Goal: Book appointment/travel/reservation

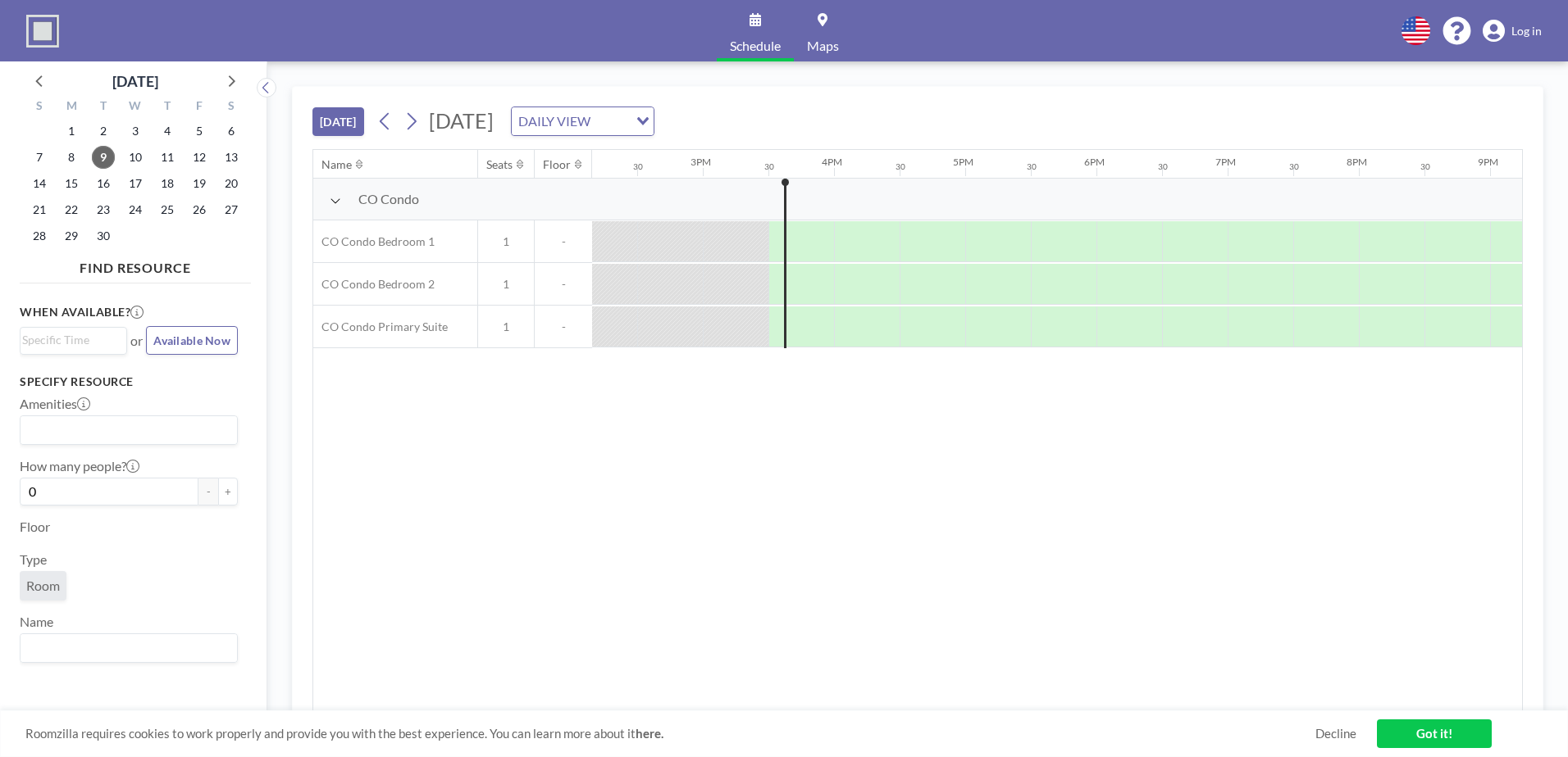
scroll to position [0, 1968]
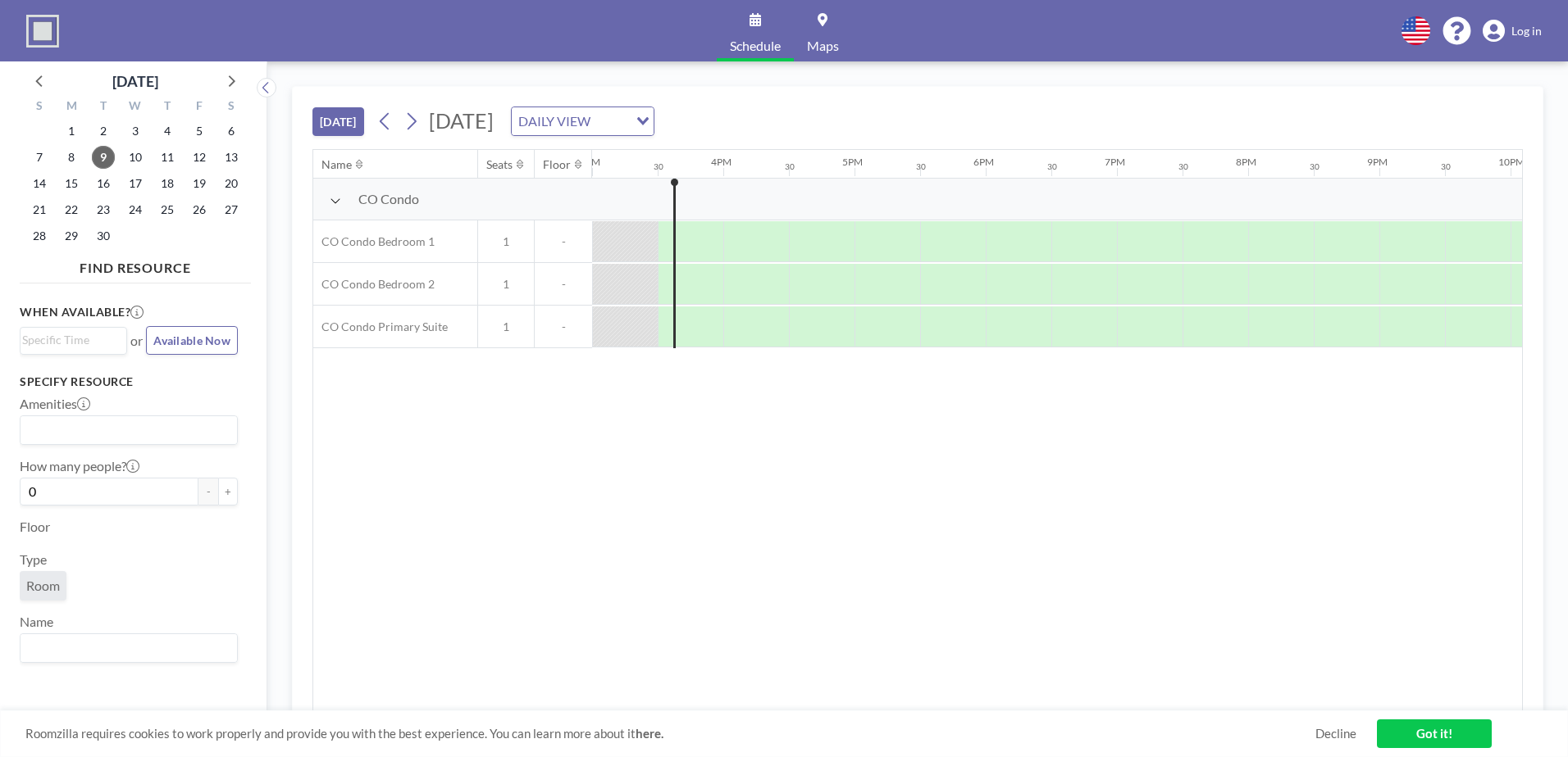
click at [628, 120] on div "DAILY VIEW" at bounding box center [570, 119] width 116 height 24
click at [774, 181] on li "WEEKLY VIEW" at bounding box center [771, 173] width 141 height 24
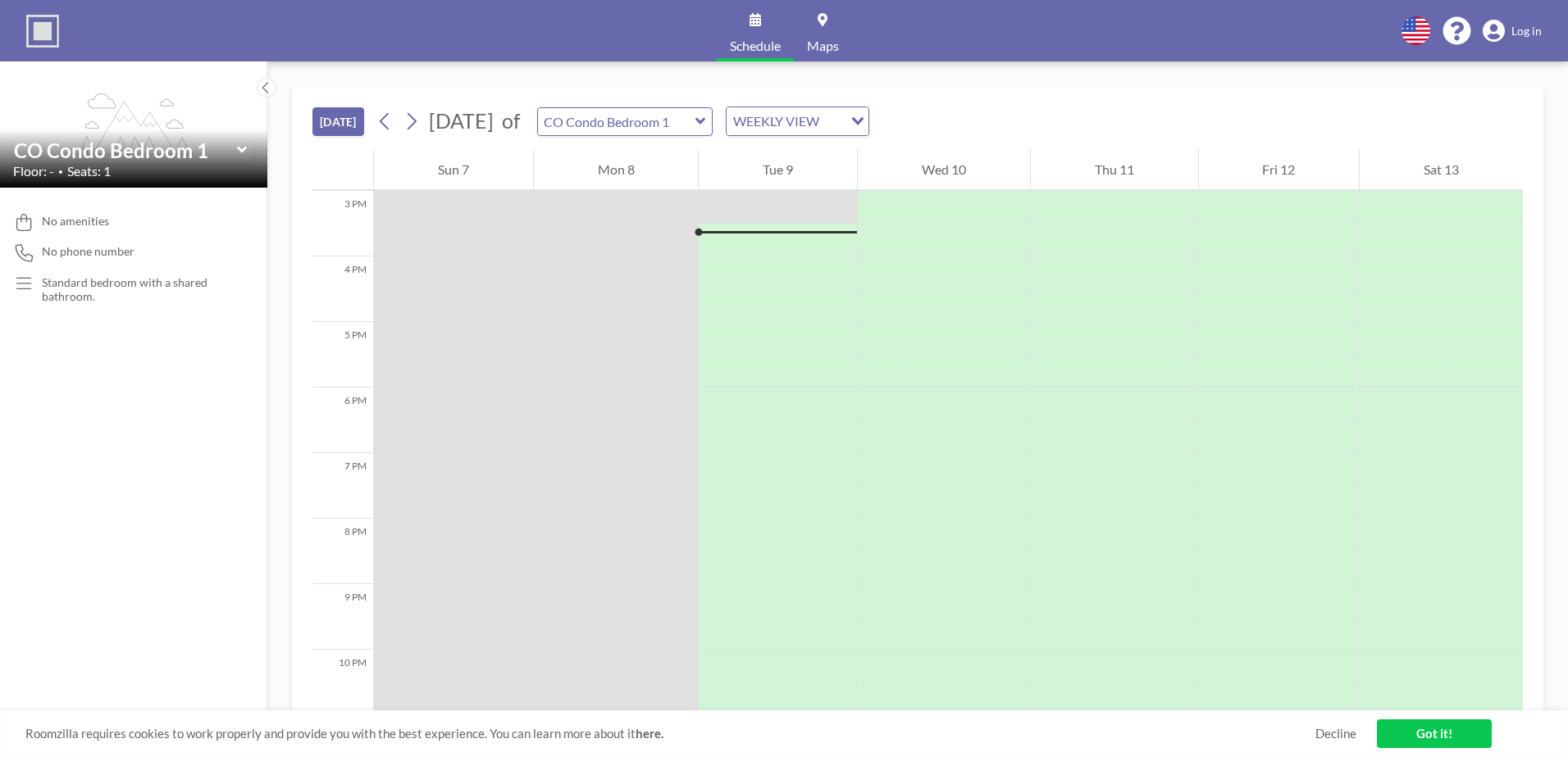
scroll to position [984, 0]
click at [396, 130] on button at bounding box center [385, 121] width 26 height 26
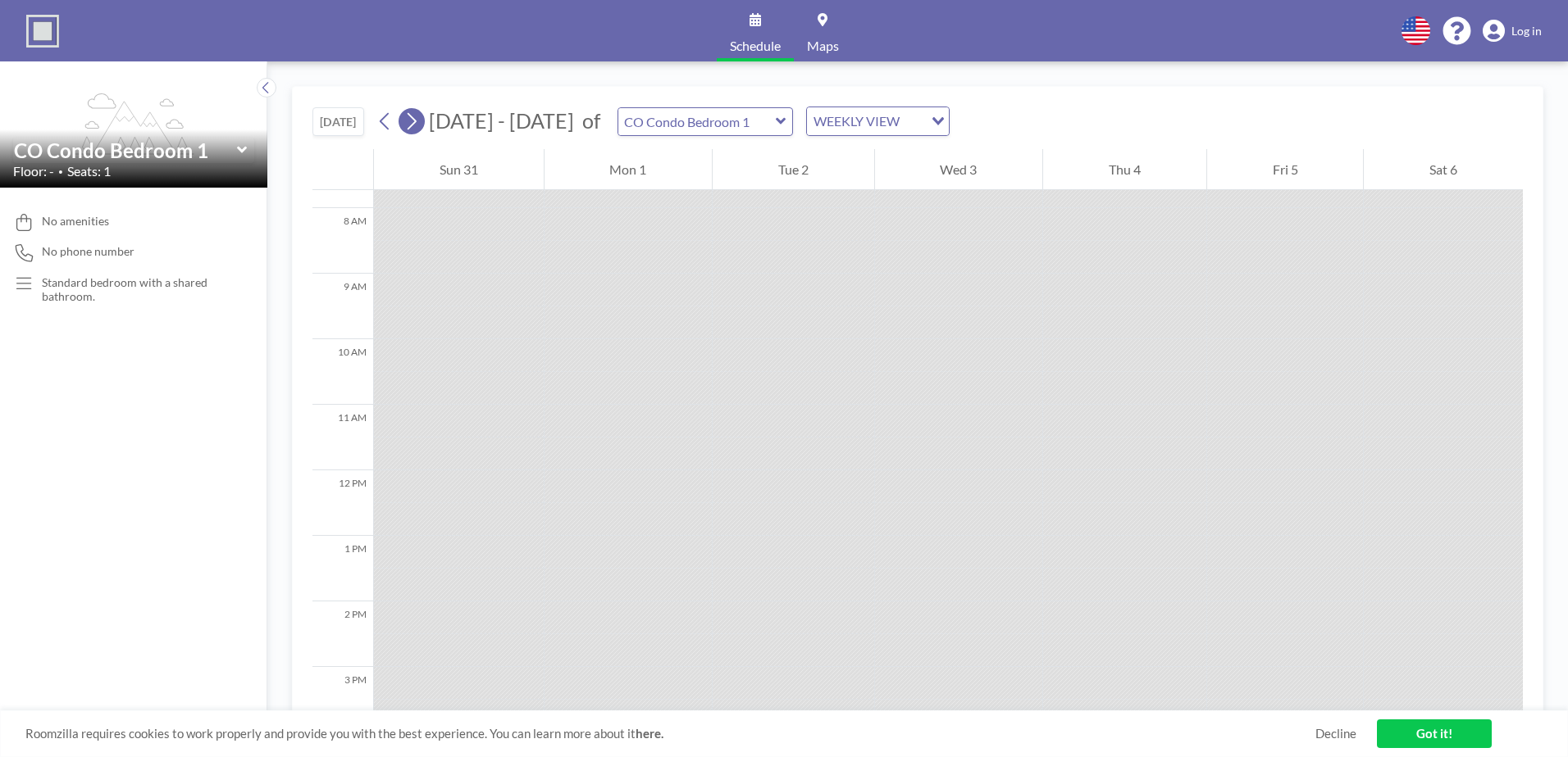
click at [414, 125] on icon at bounding box center [411, 122] width 9 height 17
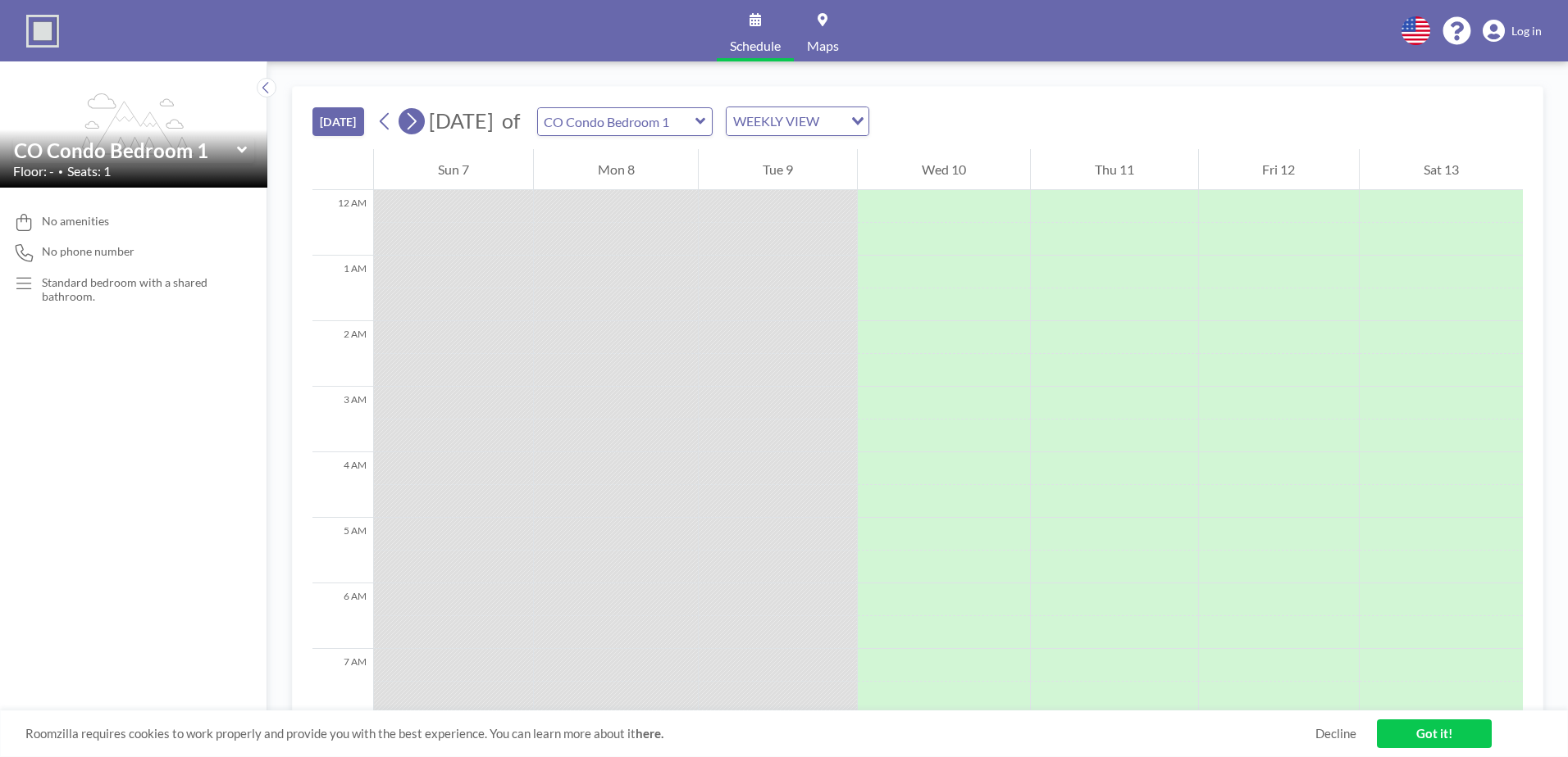
click at [414, 125] on icon at bounding box center [411, 122] width 9 height 17
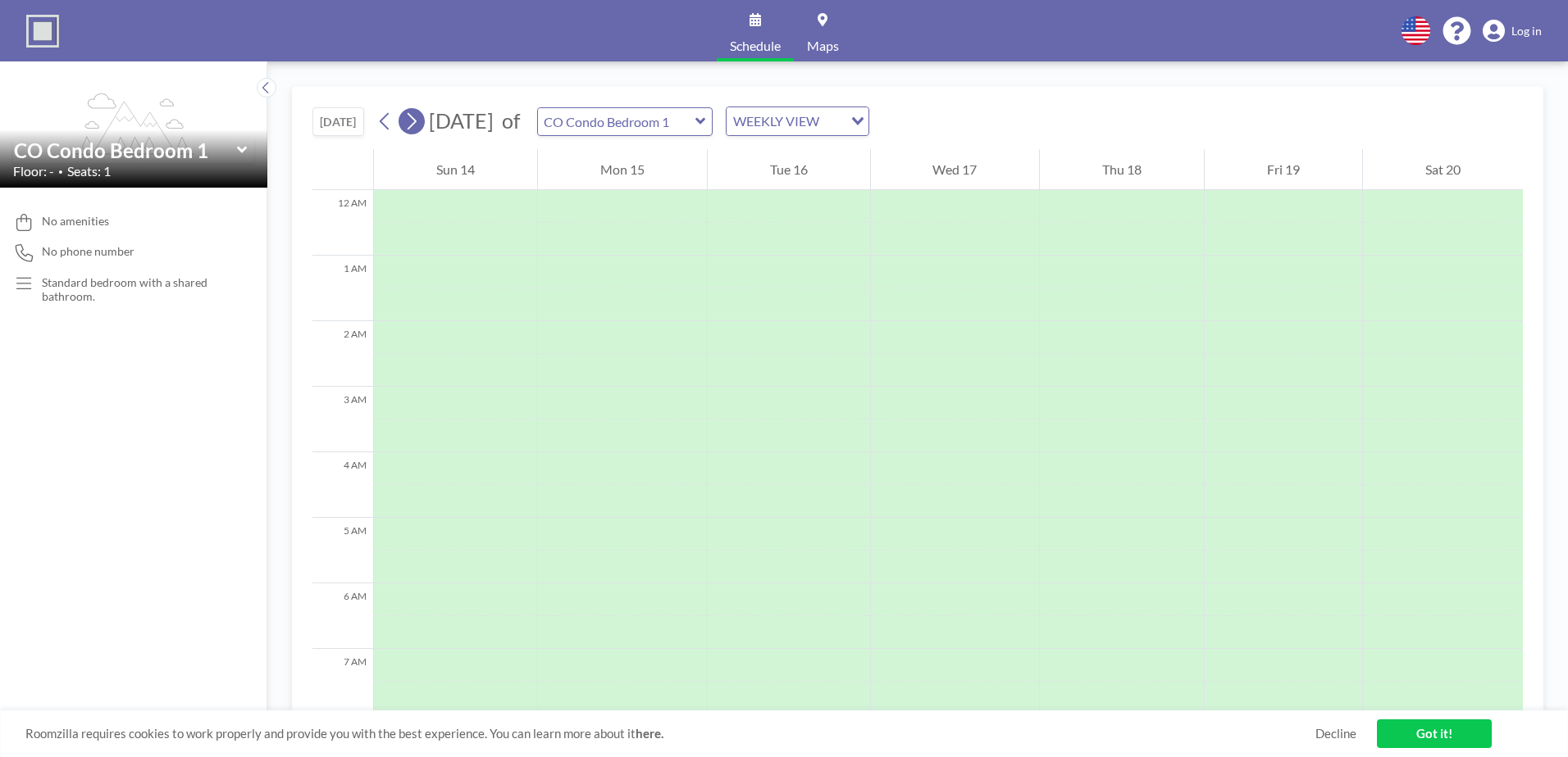
scroll to position [0, 0]
click at [414, 125] on icon at bounding box center [411, 122] width 9 height 17
click at [414, 123] on icon at bounding box center [411, 120] width 16 height 24
click at [425, 125] on button at bounding box center [411, 121] width 26 height 26
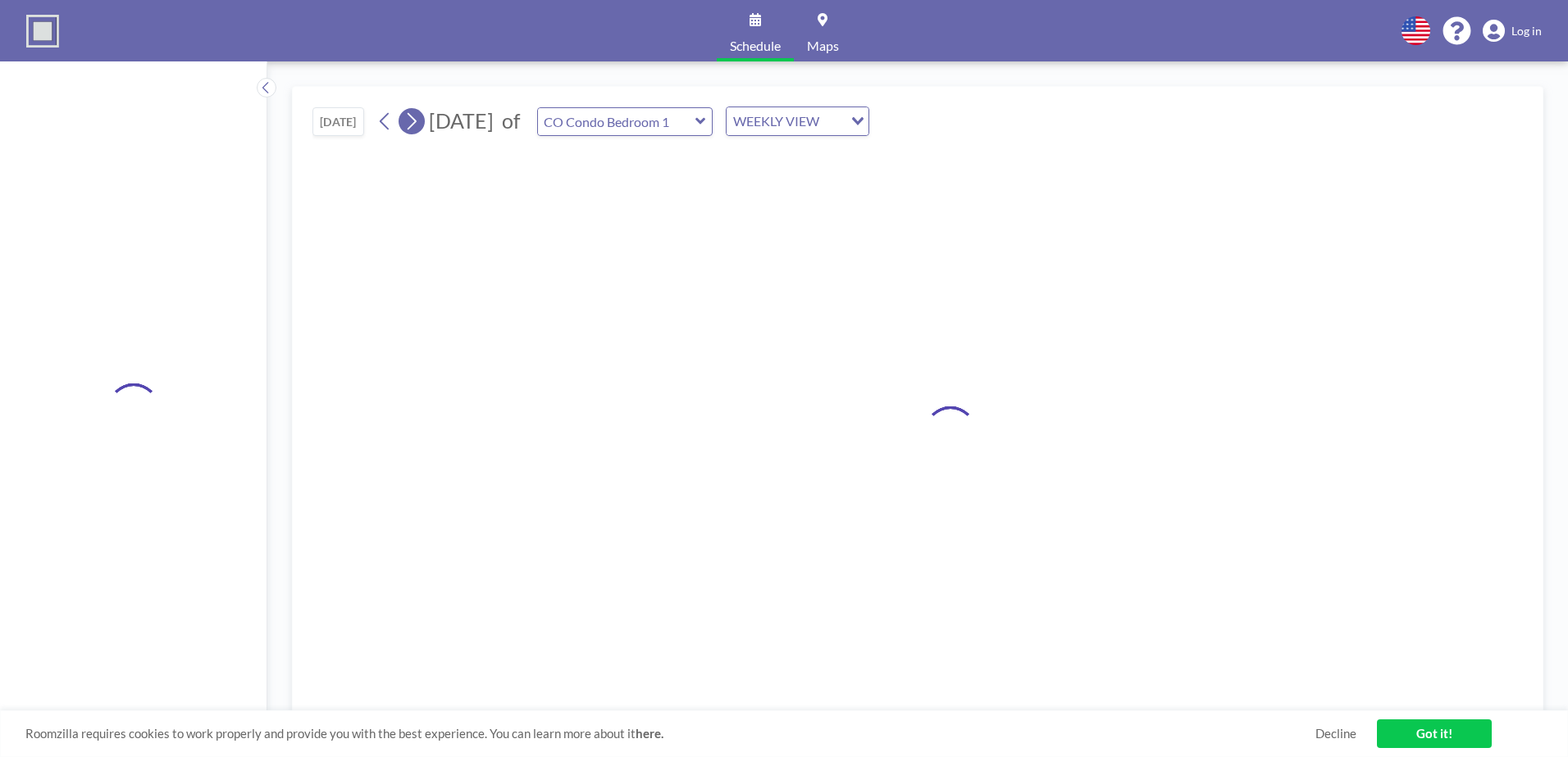
click at [419, 124] on icon at bounding box center [411, 120] width 16 height 24
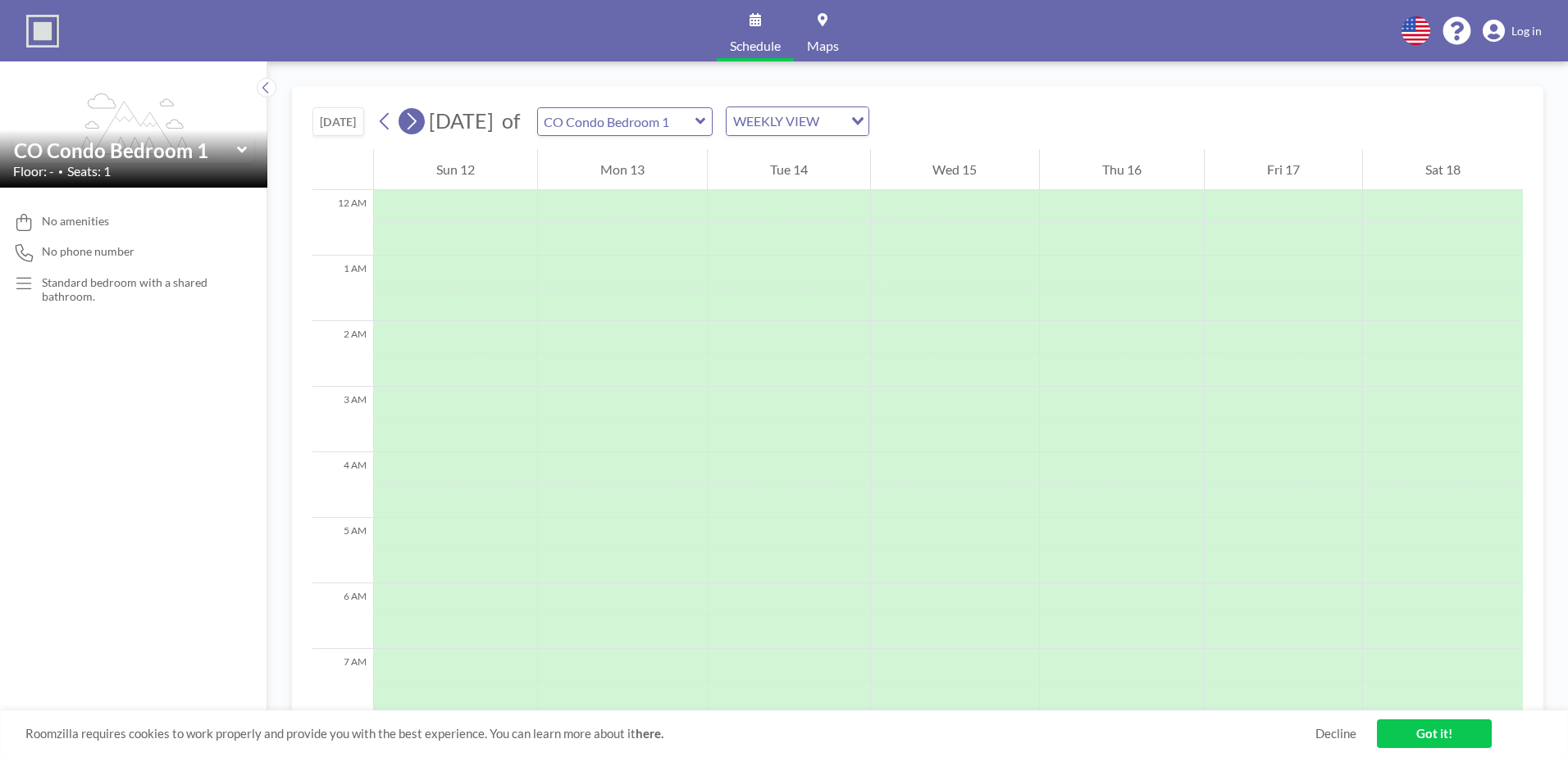
scroll to position [0, 0]
click at [419, 124] on icon at bounding box center [411, 120] width 16 height 24
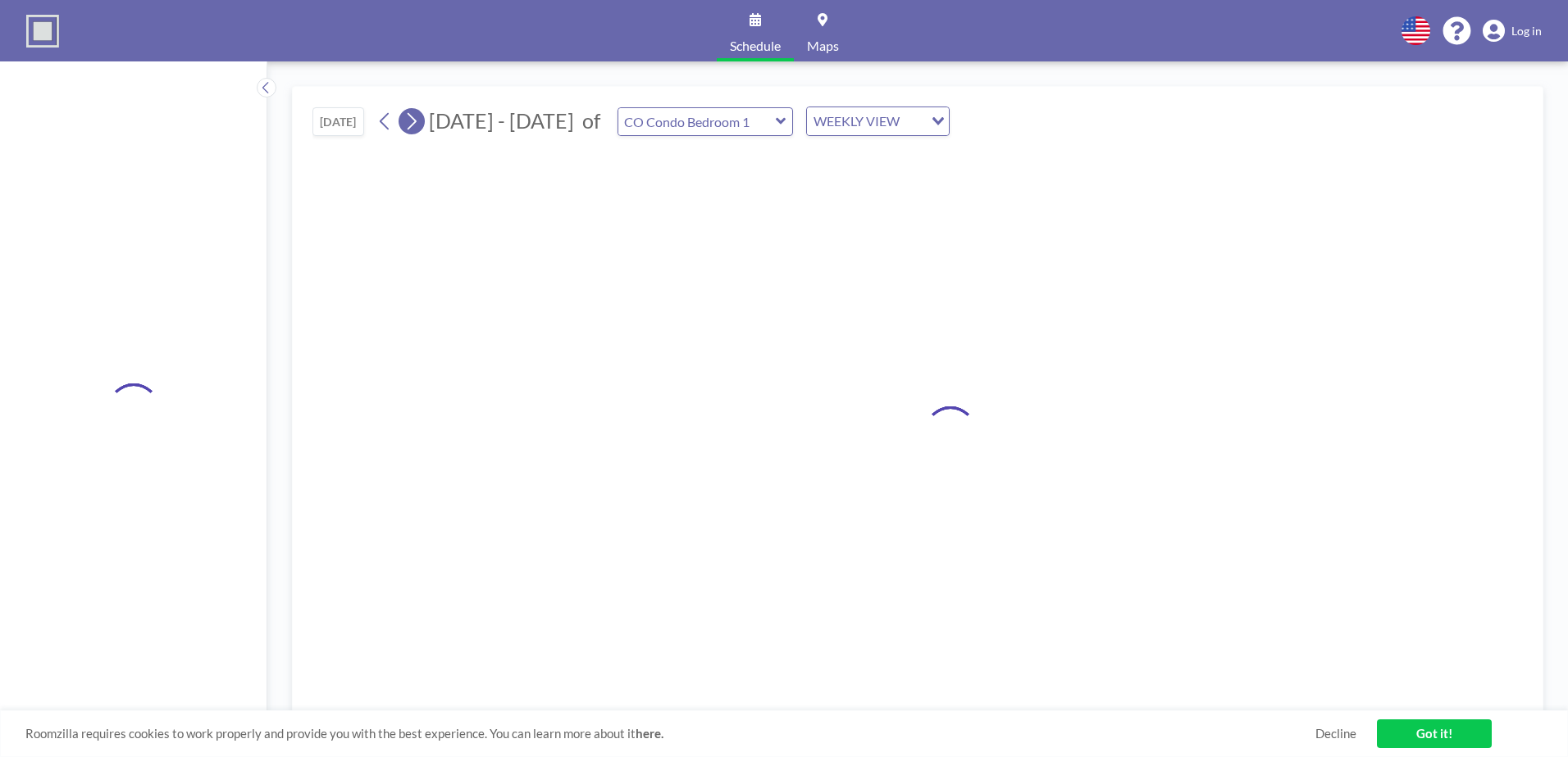
click at [419, 124] on icon at bounding box center [411, 120] width 16 height 24
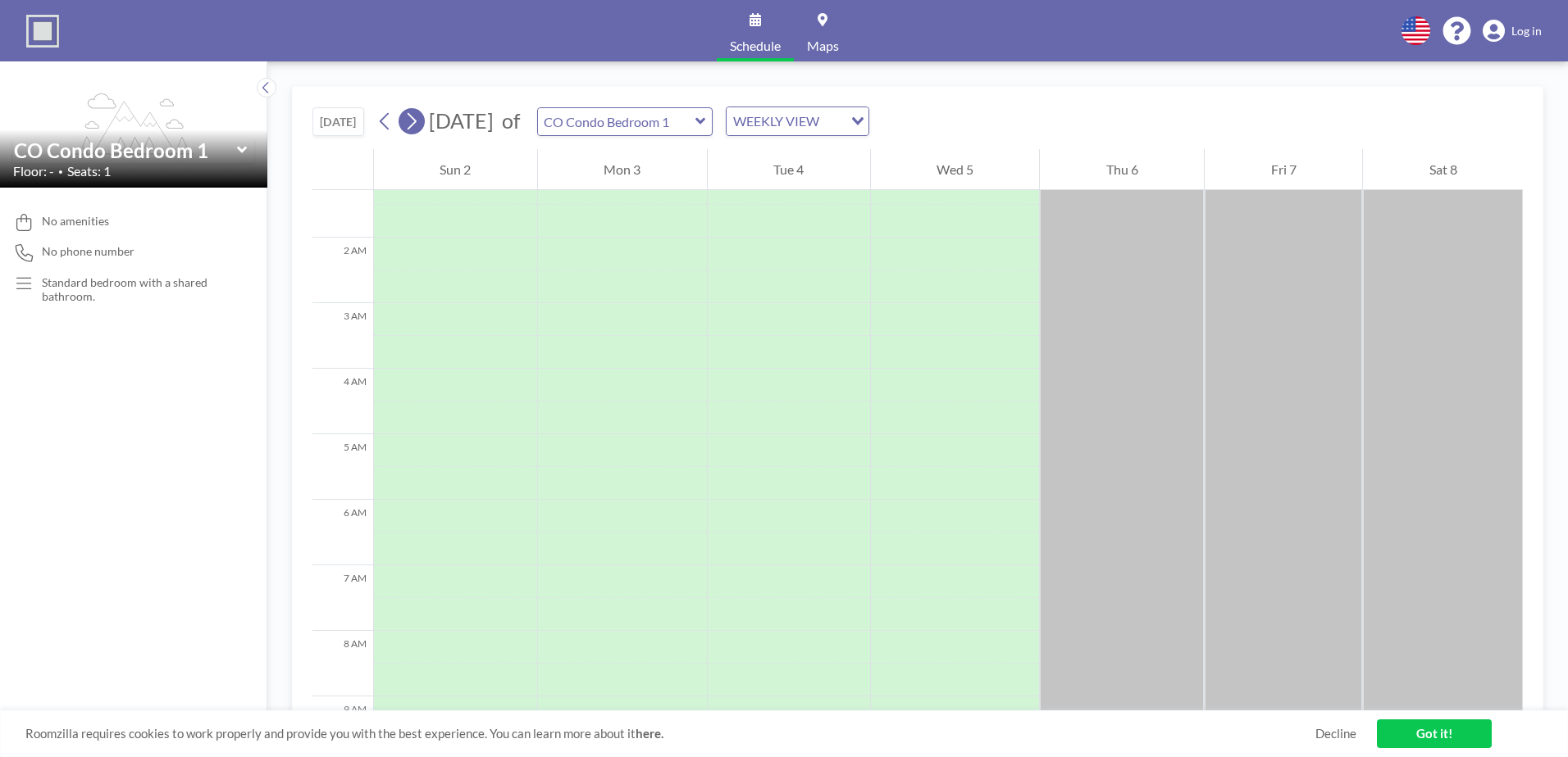
scroll to position [305, 0]
click at [419, 124] on icon at bounding box center [411, 120] width 16 height 24
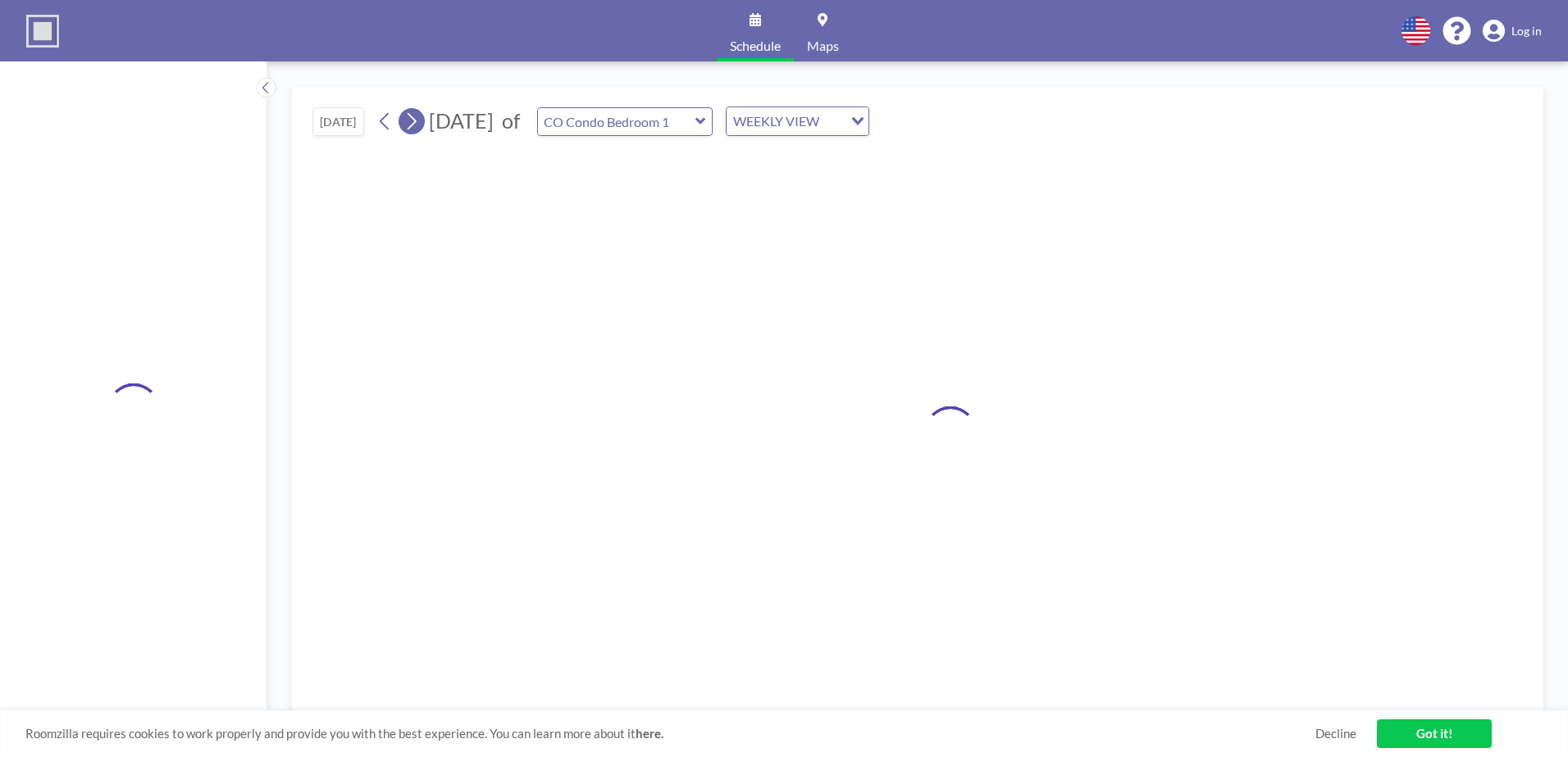
click at [419, 124] on icon at bounding box center [411, 120] width 16 height 24
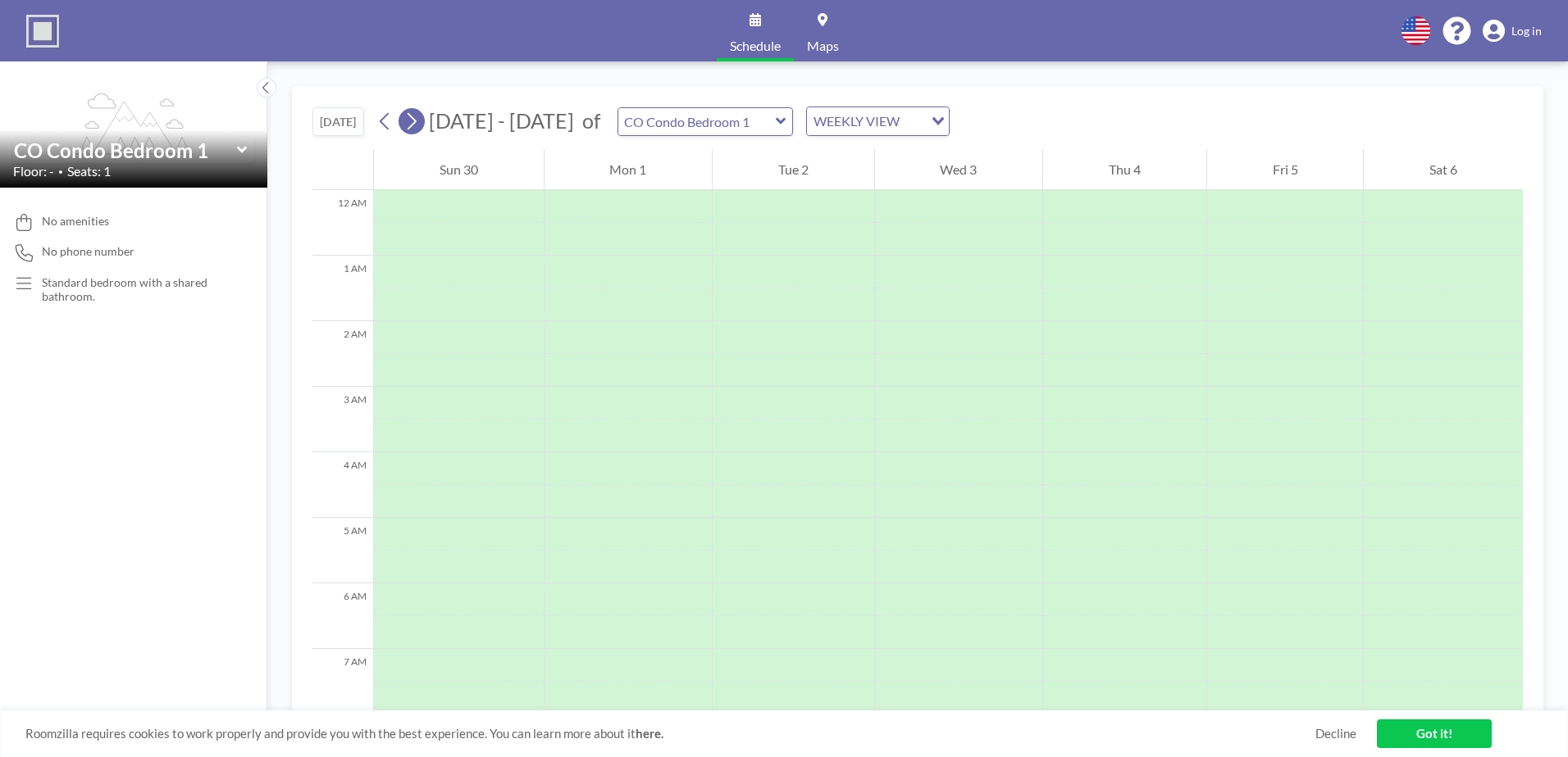
click at [419, 124] on icon at bounding box center [411, 120] width 16 height 24
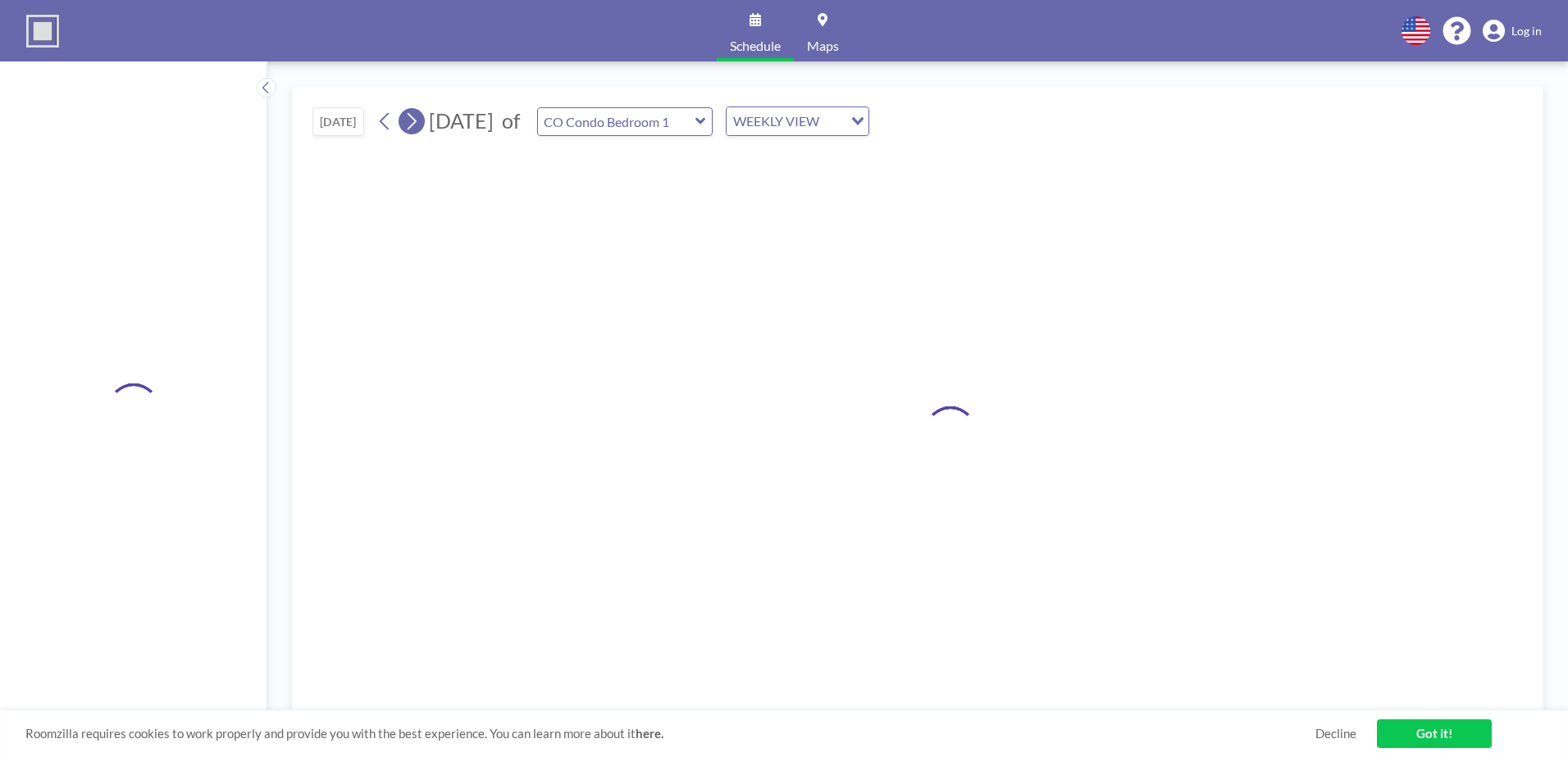
click at [419, 124] on icon at bounding box center [411, 120] width 16 height 24
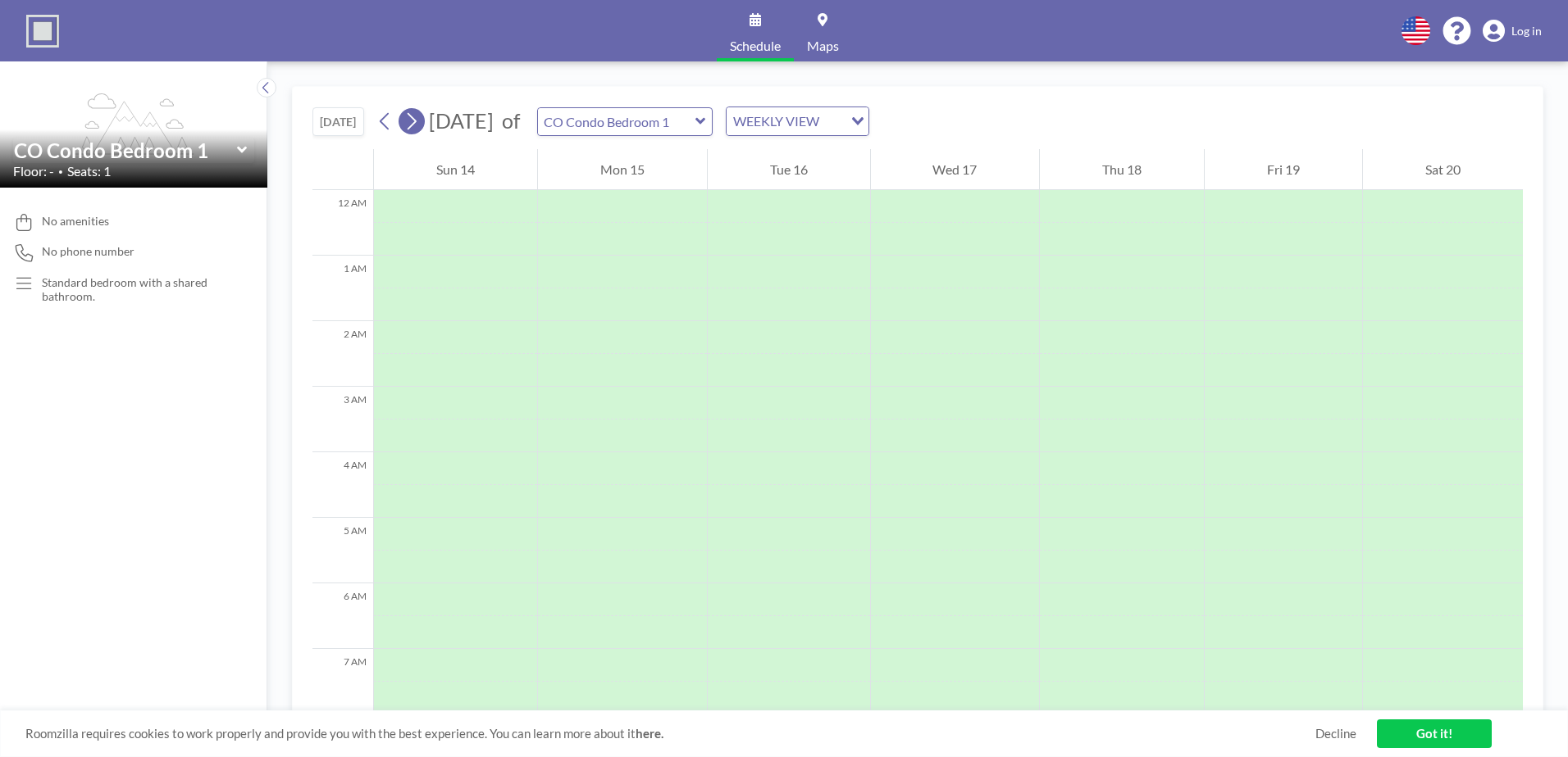
click at [419, 124] on icon at bounding box center [411, 120] width 16 height 24
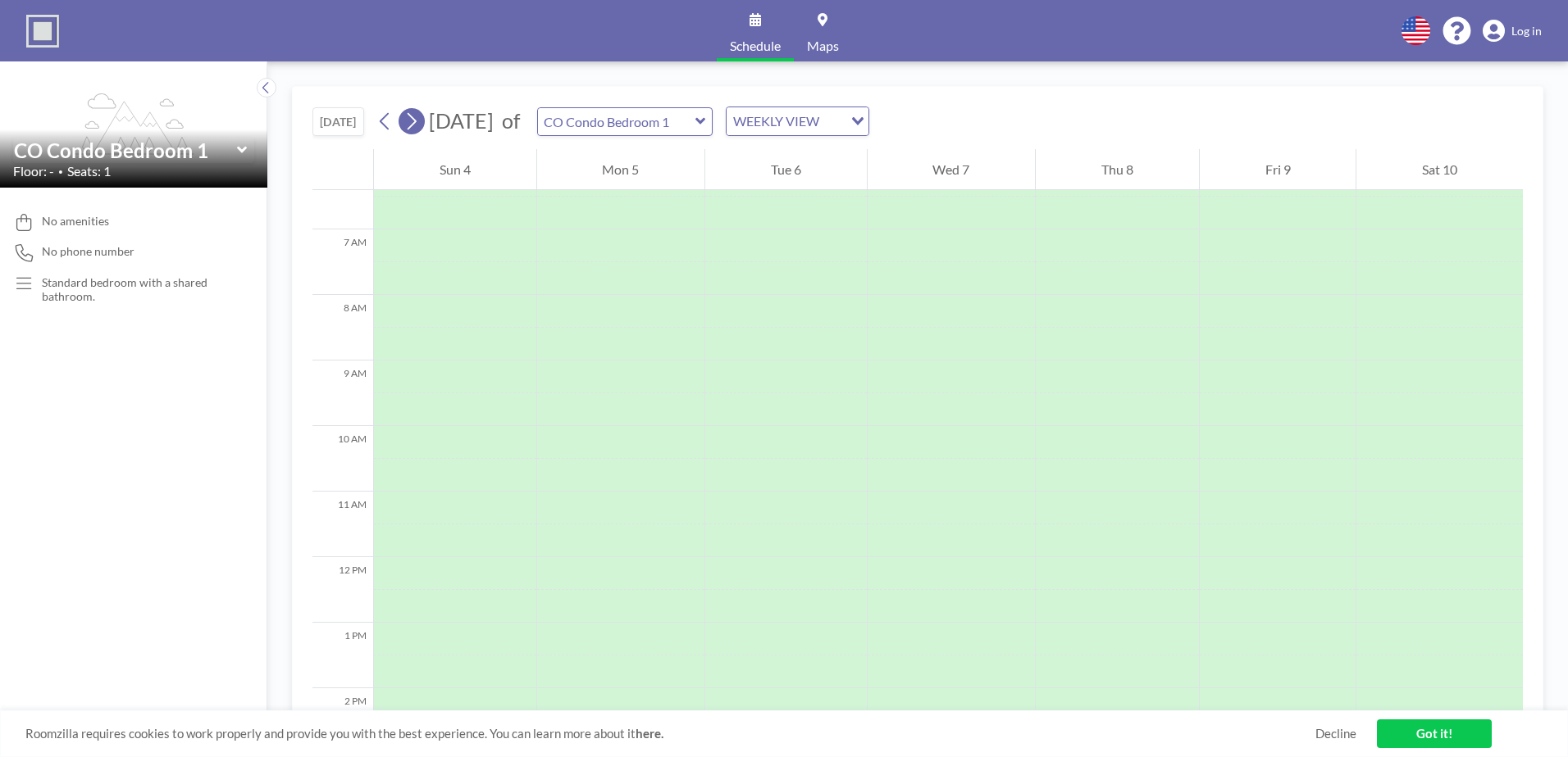
scroll to position [491, 0]
click at [695, 120] on input "text" at bounding box center [617, 122] width 157 height 27
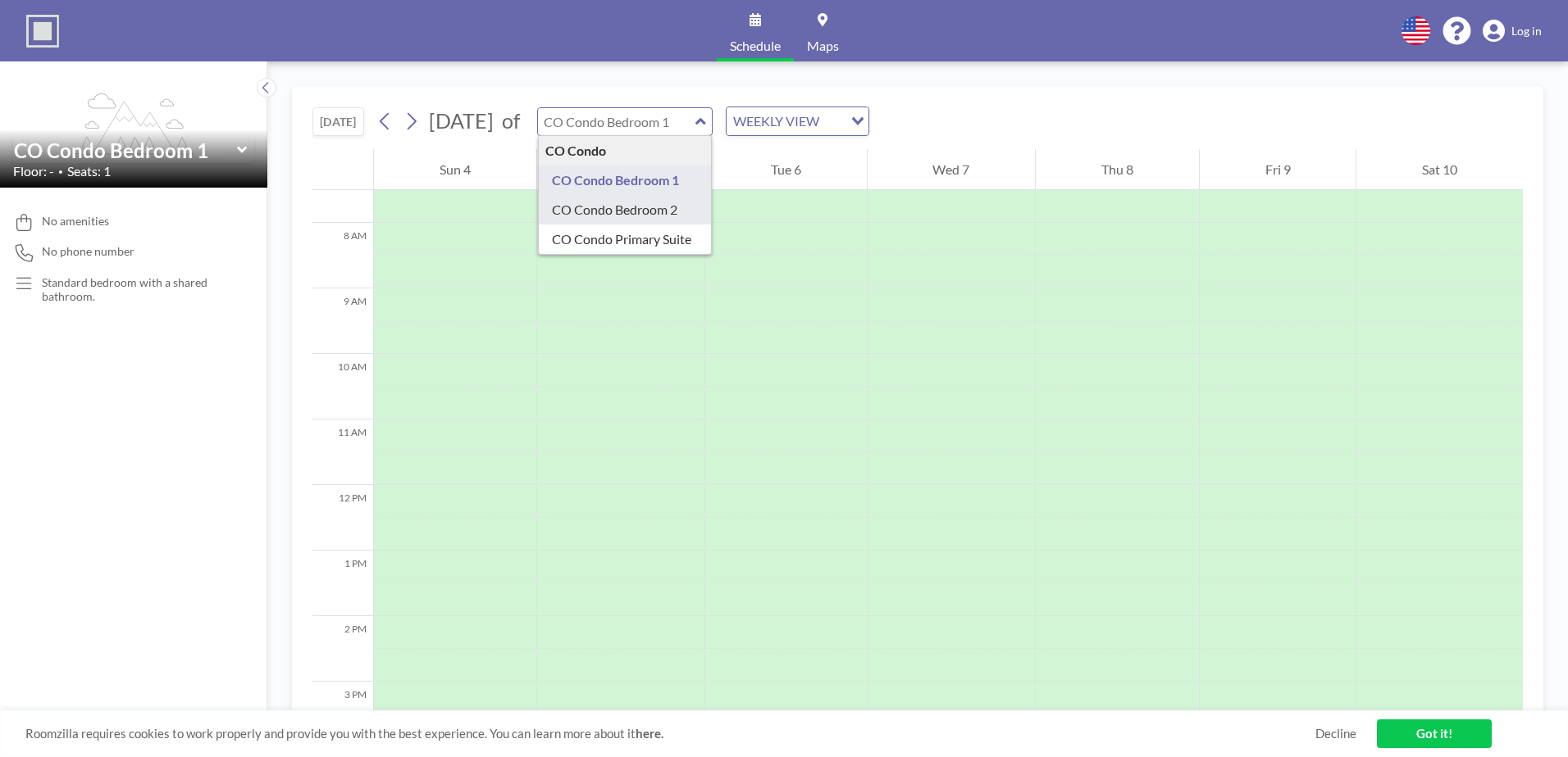
type input "CO Condo Bedroom 2"
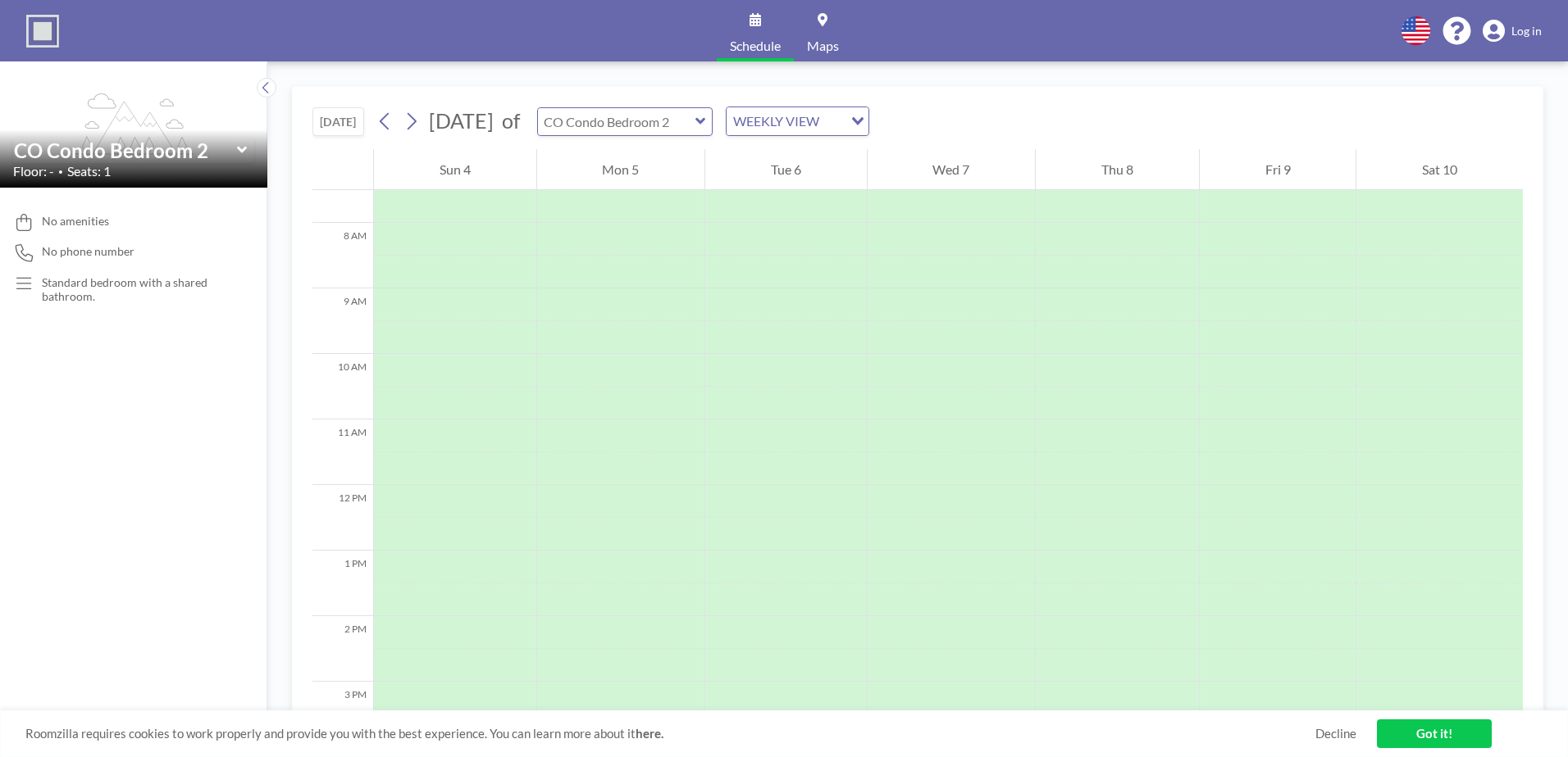
click at [662, 130] on input "text" at bounding box center [617, 122] width 157 height 27
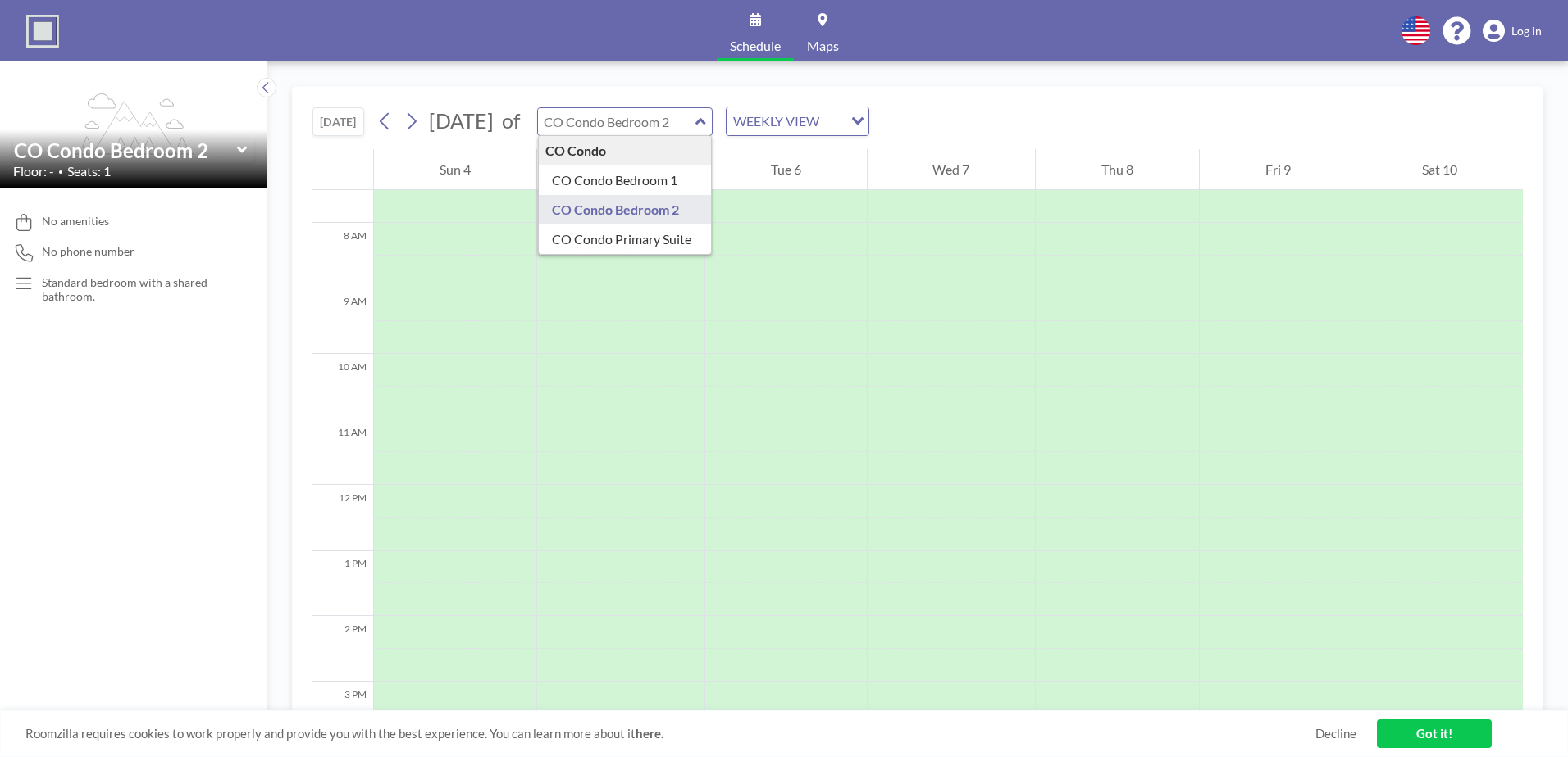
type input "CO Condo Bedroom 2"
click at [572, 77] on div "[DATE] [DATE] of CO Condo Bedroom 2 CO Condo CO Condo Bedroom 1 CO Condo Bedroo…" at bounding box center [917, 409] width 1300 height 696
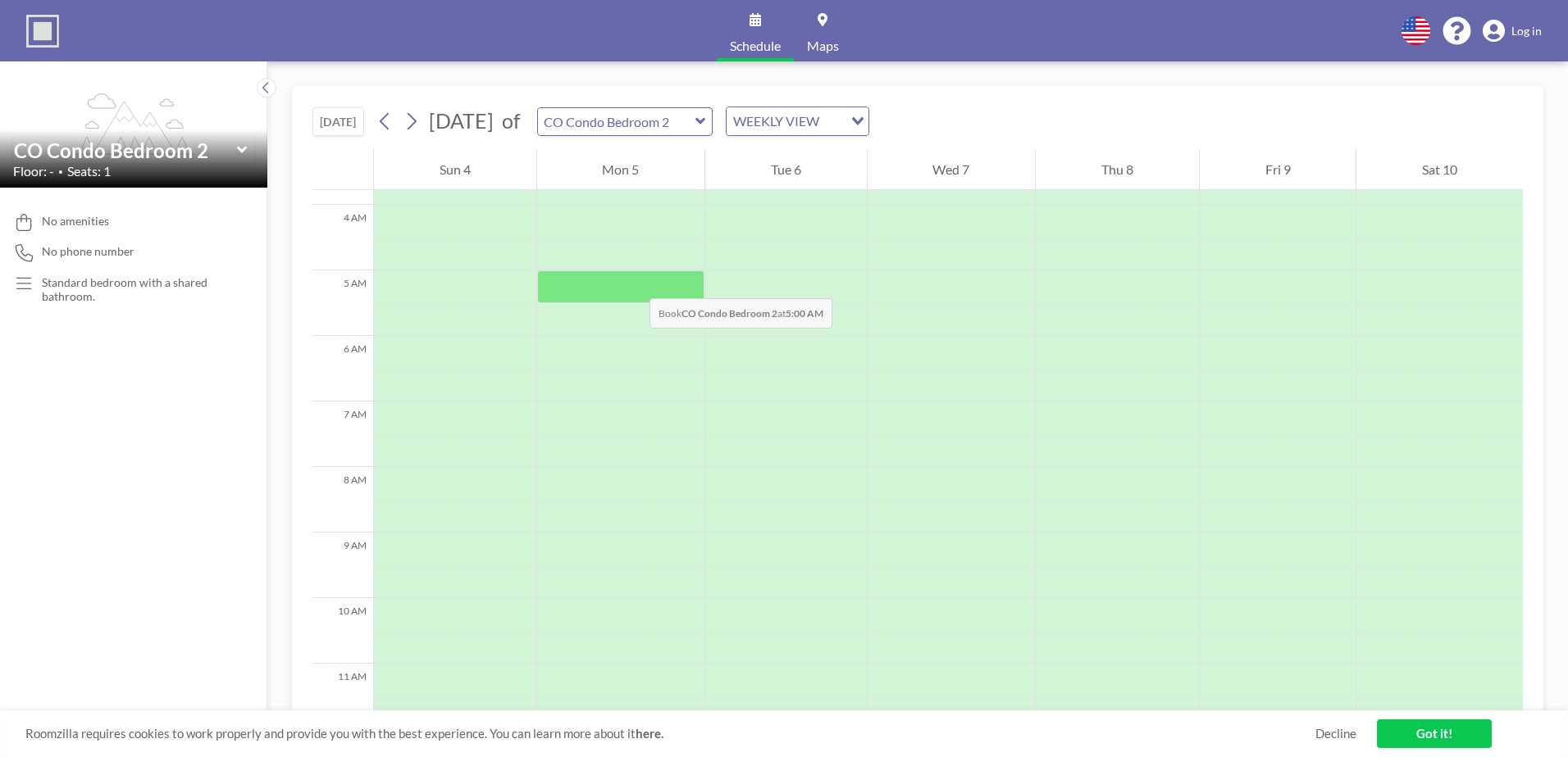
scroll to position [246, 0]
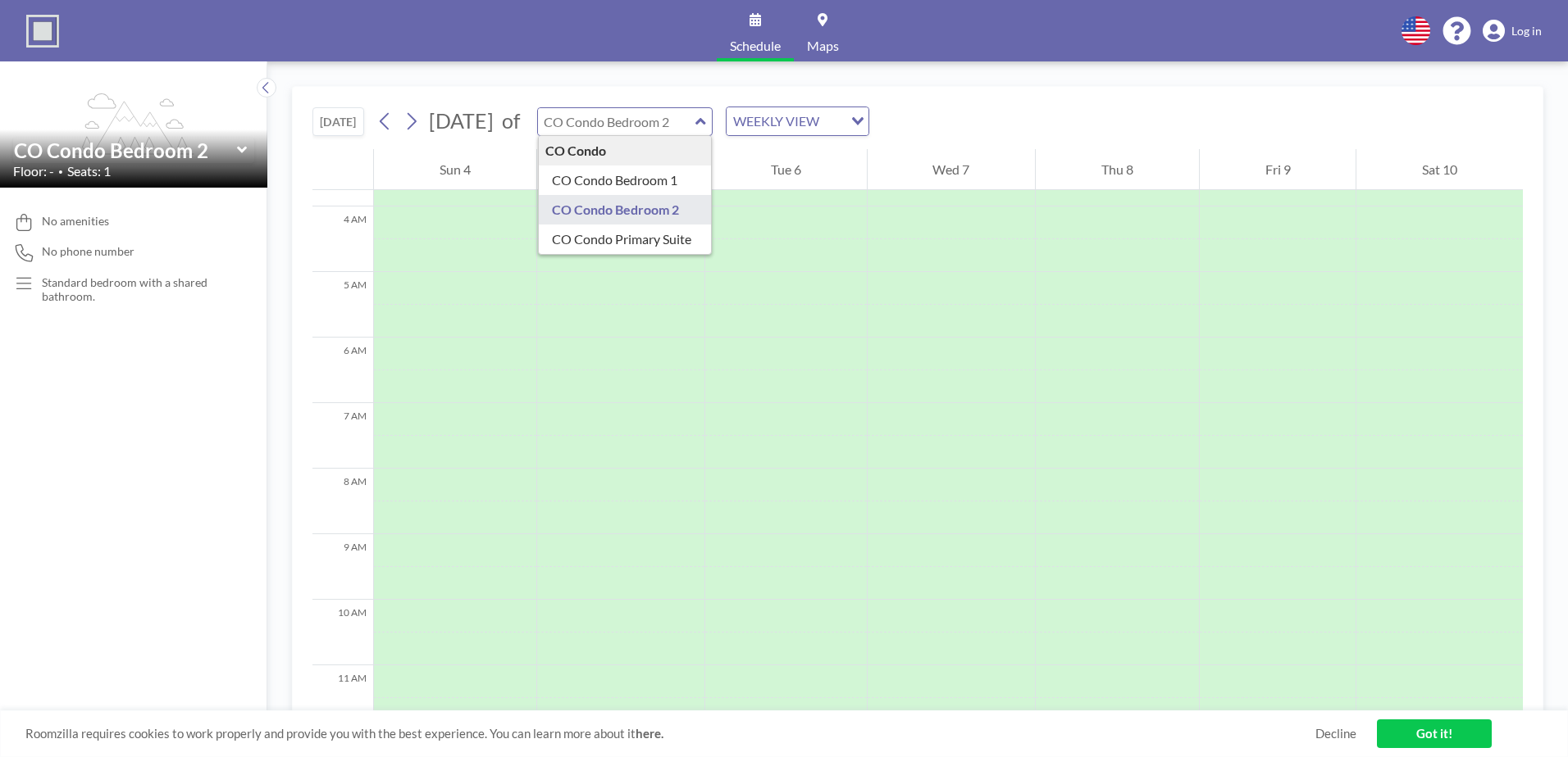
click at [678, 124] on input "text" at bounding box center [617, 122] width 157 height 27
type input "CO Condo Primary Suite"
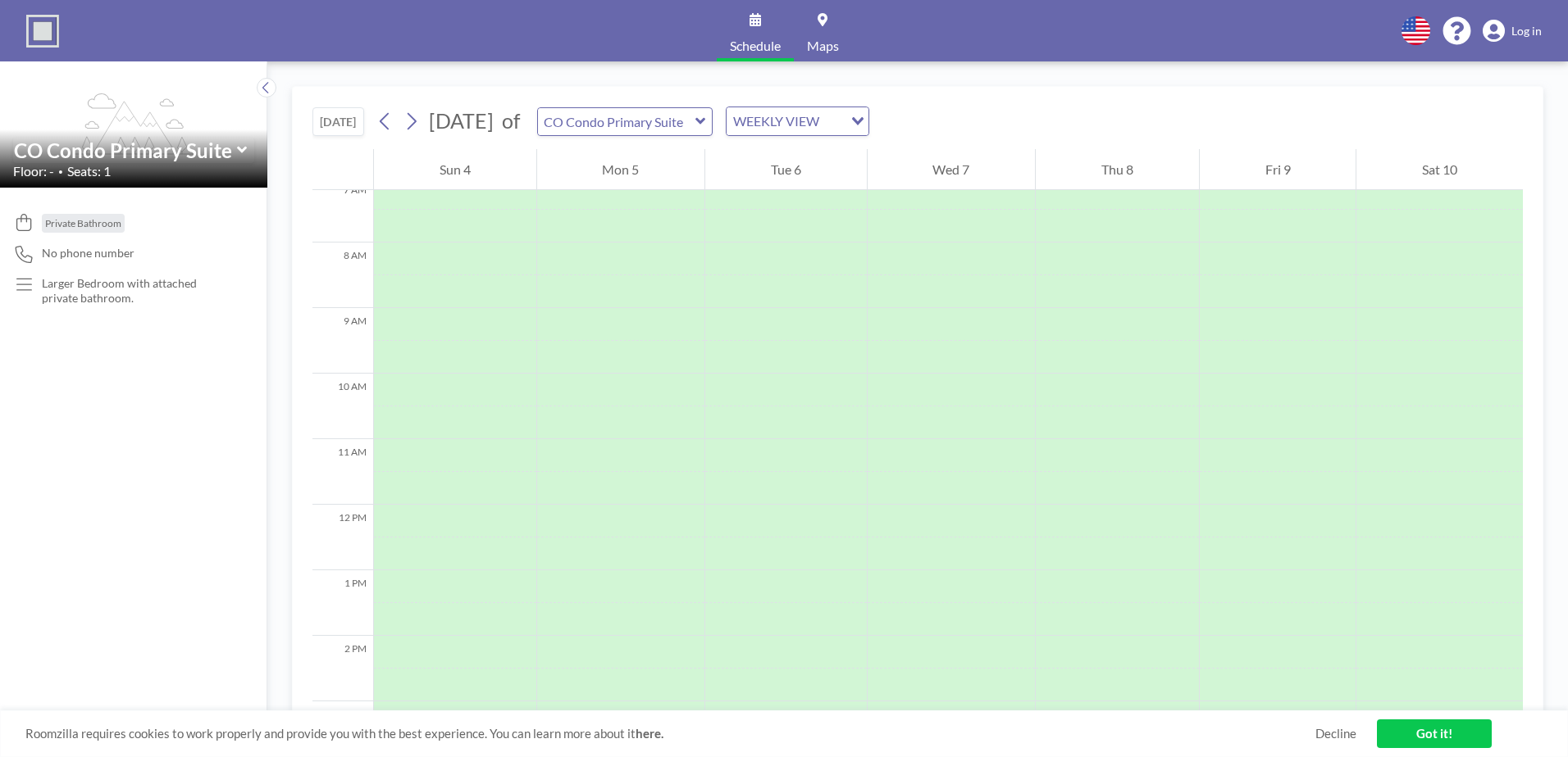
scroll to position [491, 0]
click at [418, 129] on icon at bounding box center [411, 120] width 16 height 24
click at [417, 125] on icon at bounding box center [411, 120] width 16 height 24
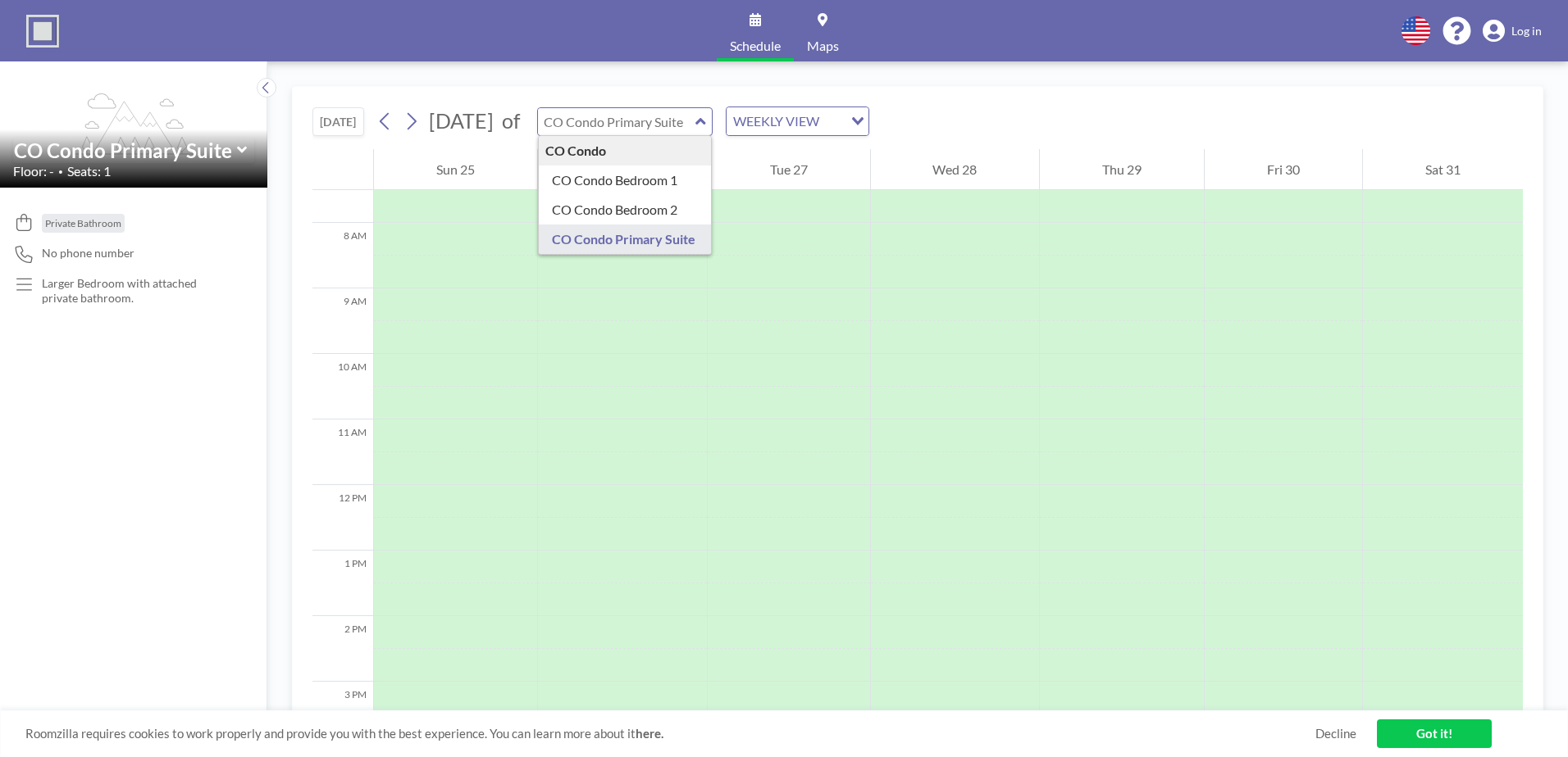
click at [695, 123] on input "text" at bounding box center [617, 122] width 157 height 27
type input "CO Condo Bedroom 2"
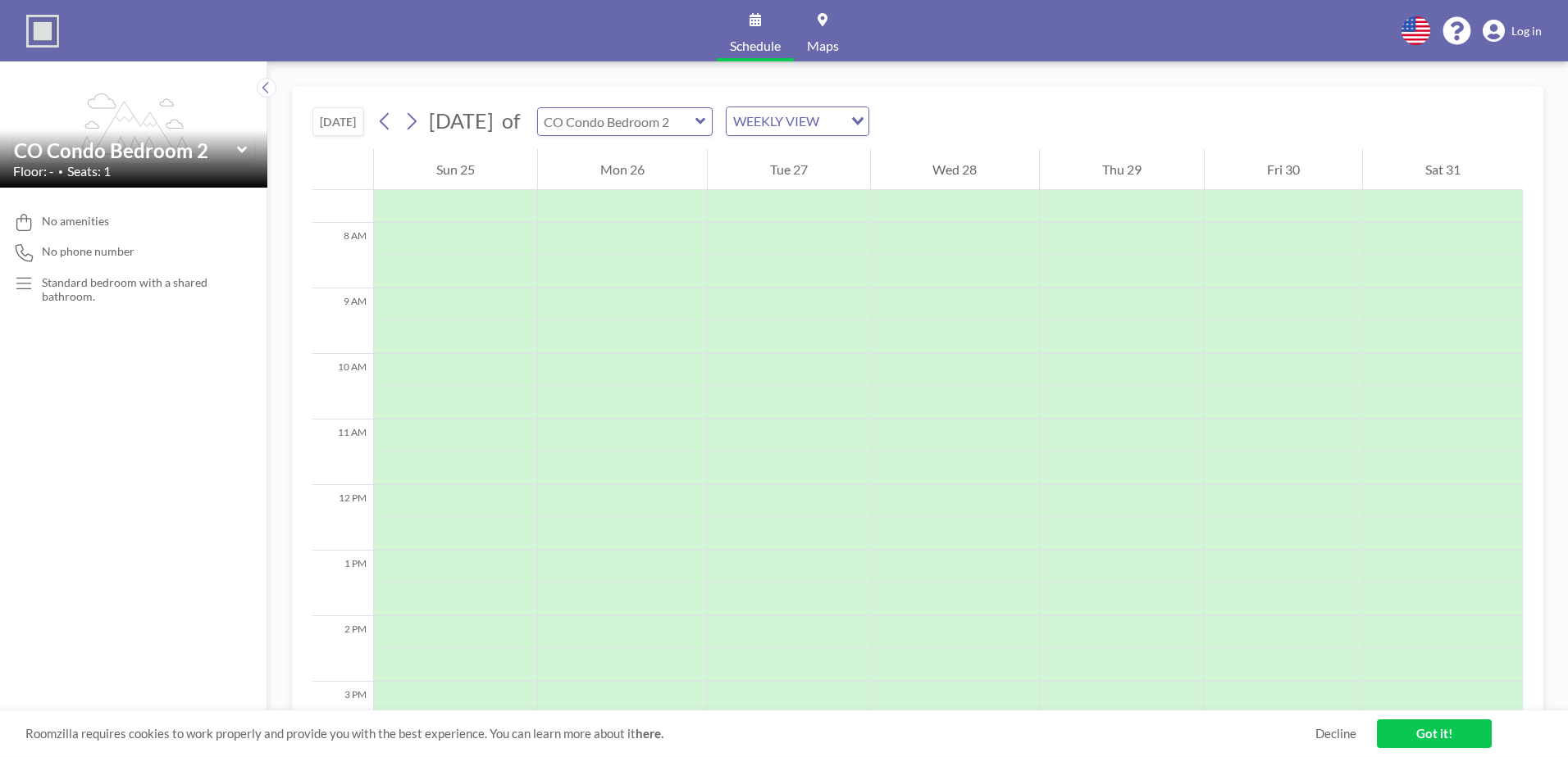
click at [695, 123] on input "text" at bounding box center [617, 122] width 157 height 27
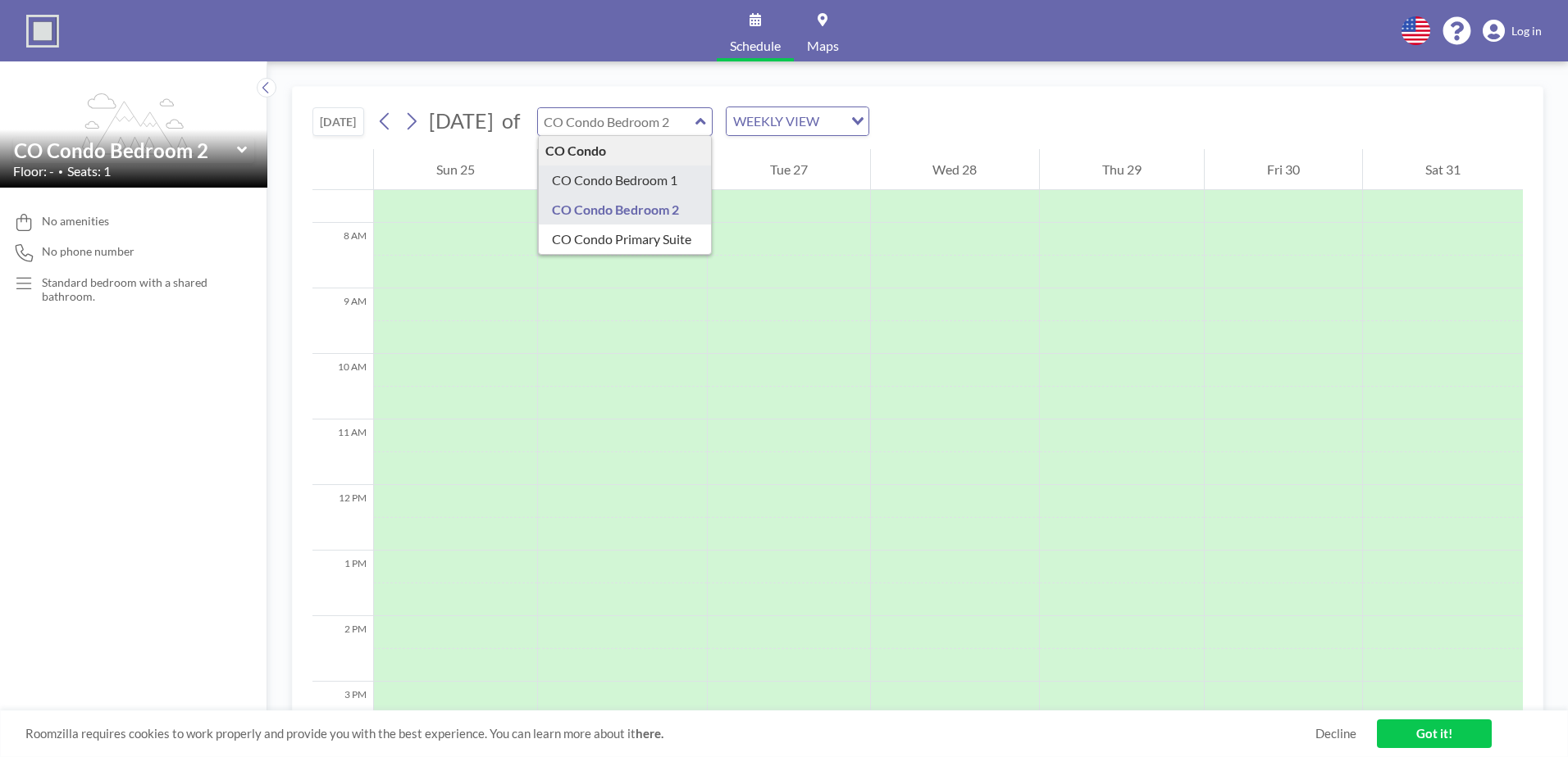
type input "CO Condo Bedroom 1"
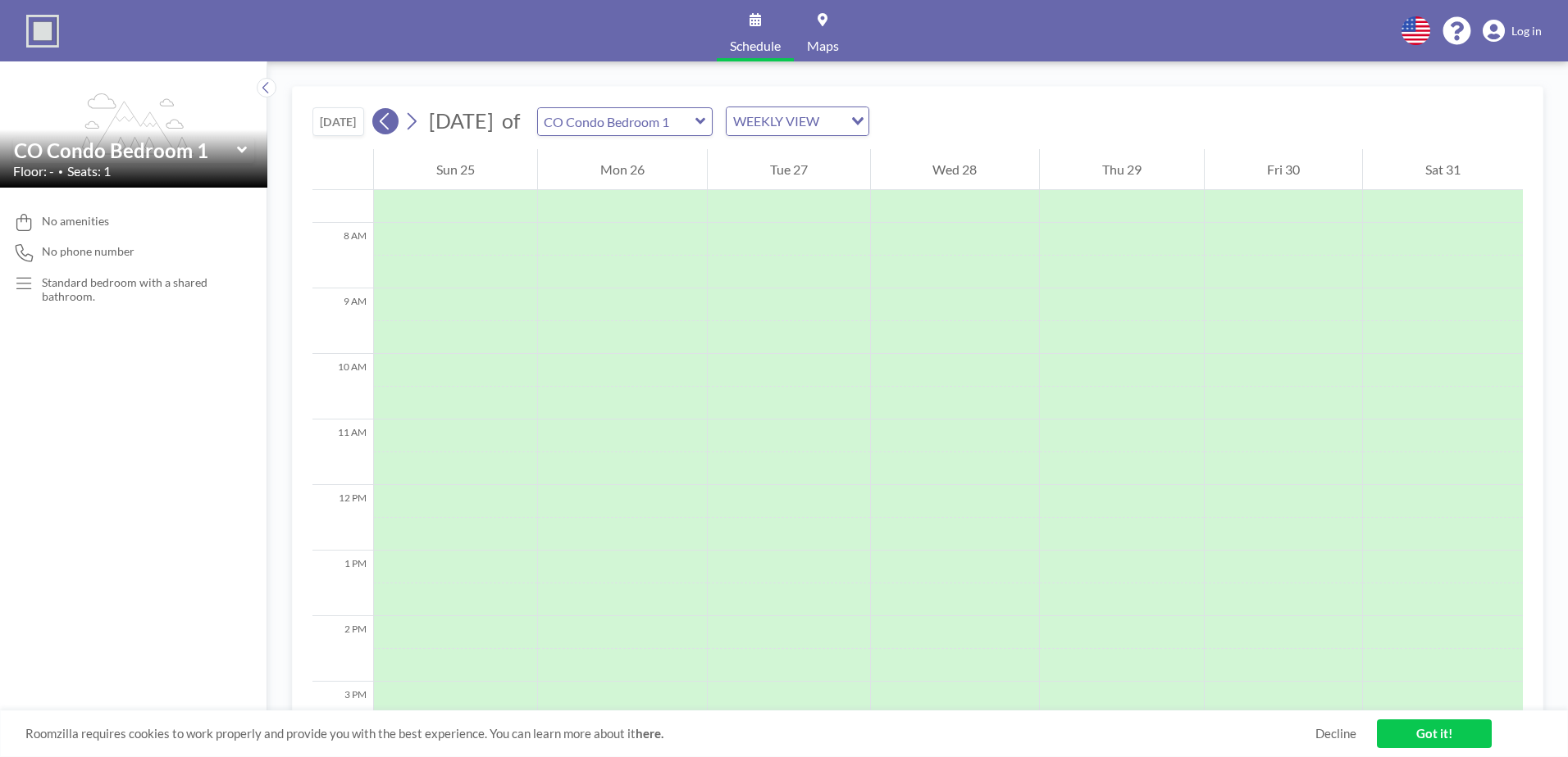
click at [393, 127] on icon at bounding box center [385, 120] width 16 height 24
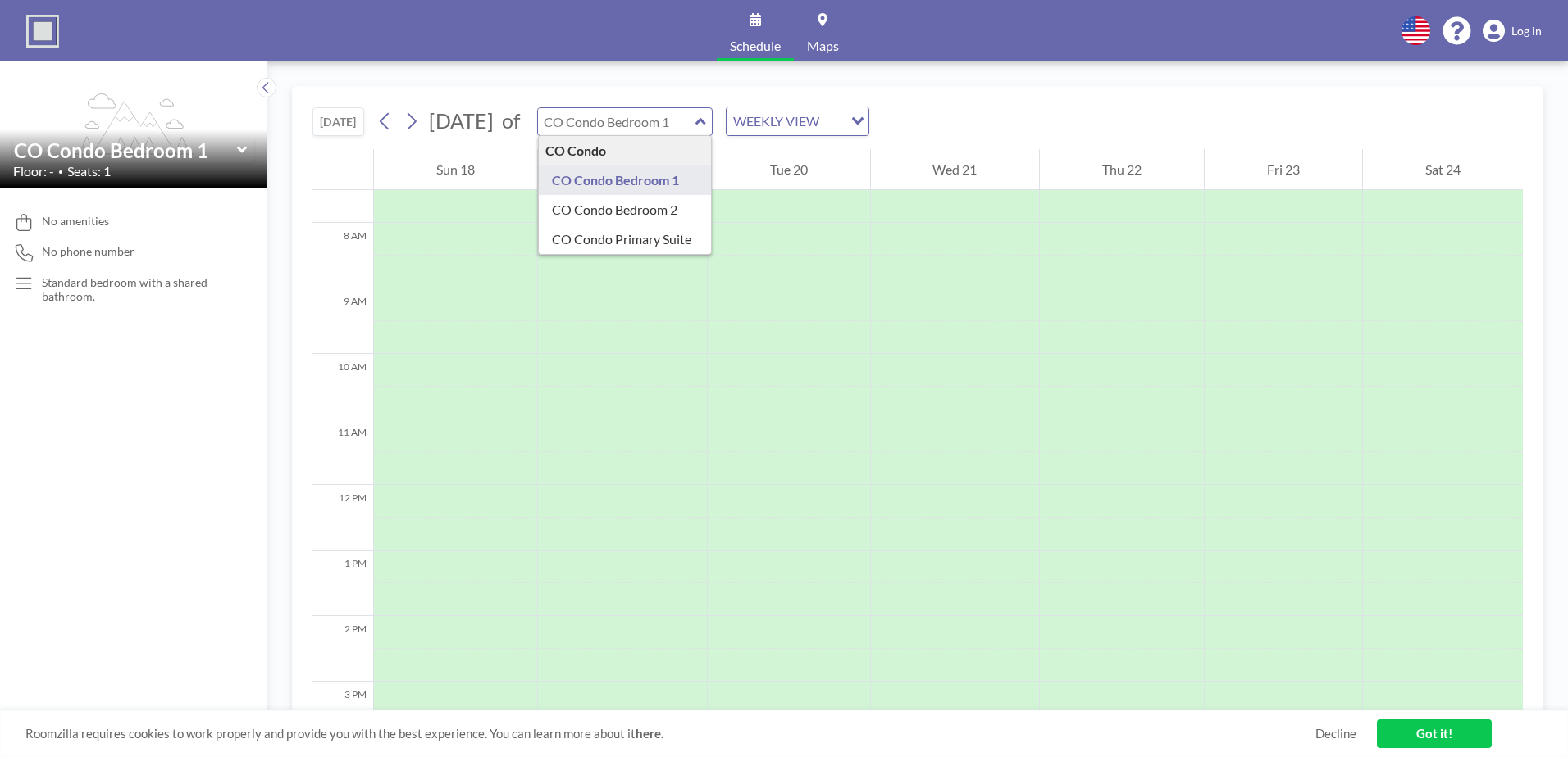
click at [695, 125] on input "text" at bounding box center [617, 122] width 157 height 27
type input "CO Condo Bedroom 2"
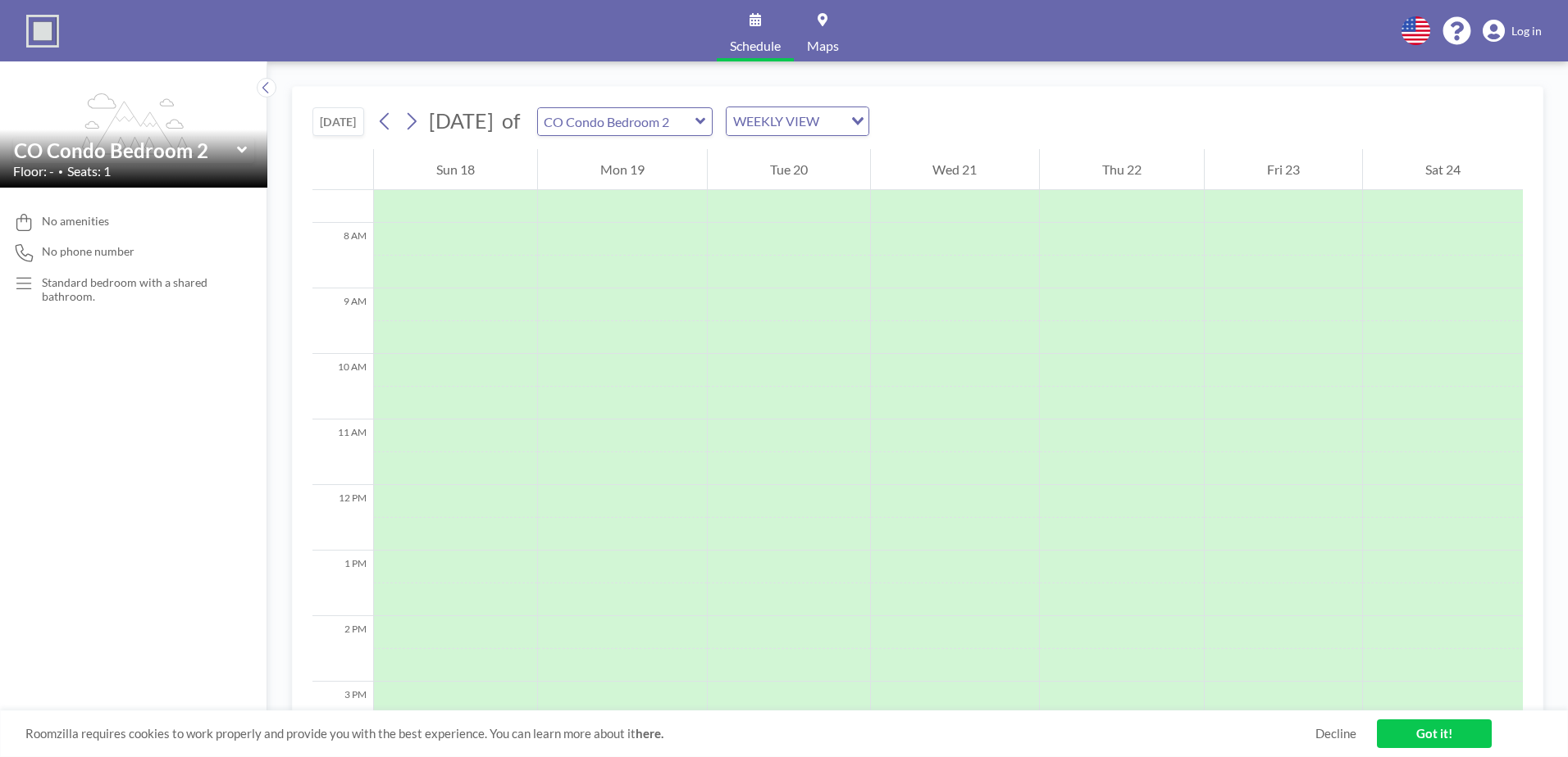
click at [705, 122] on icon at bounding box center [700, 121] width 10 height 7
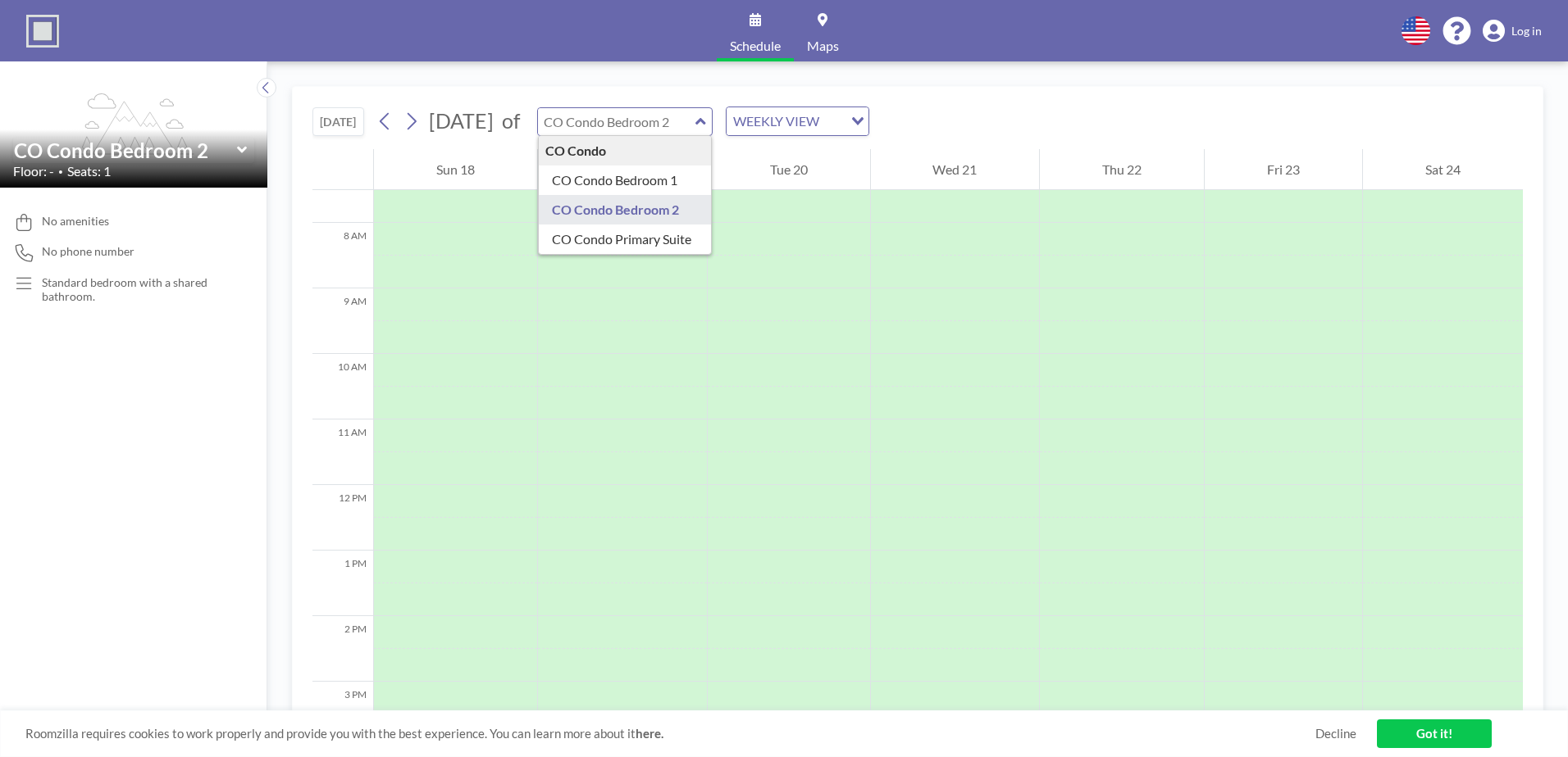
type input "CO Condo Primary Suite"
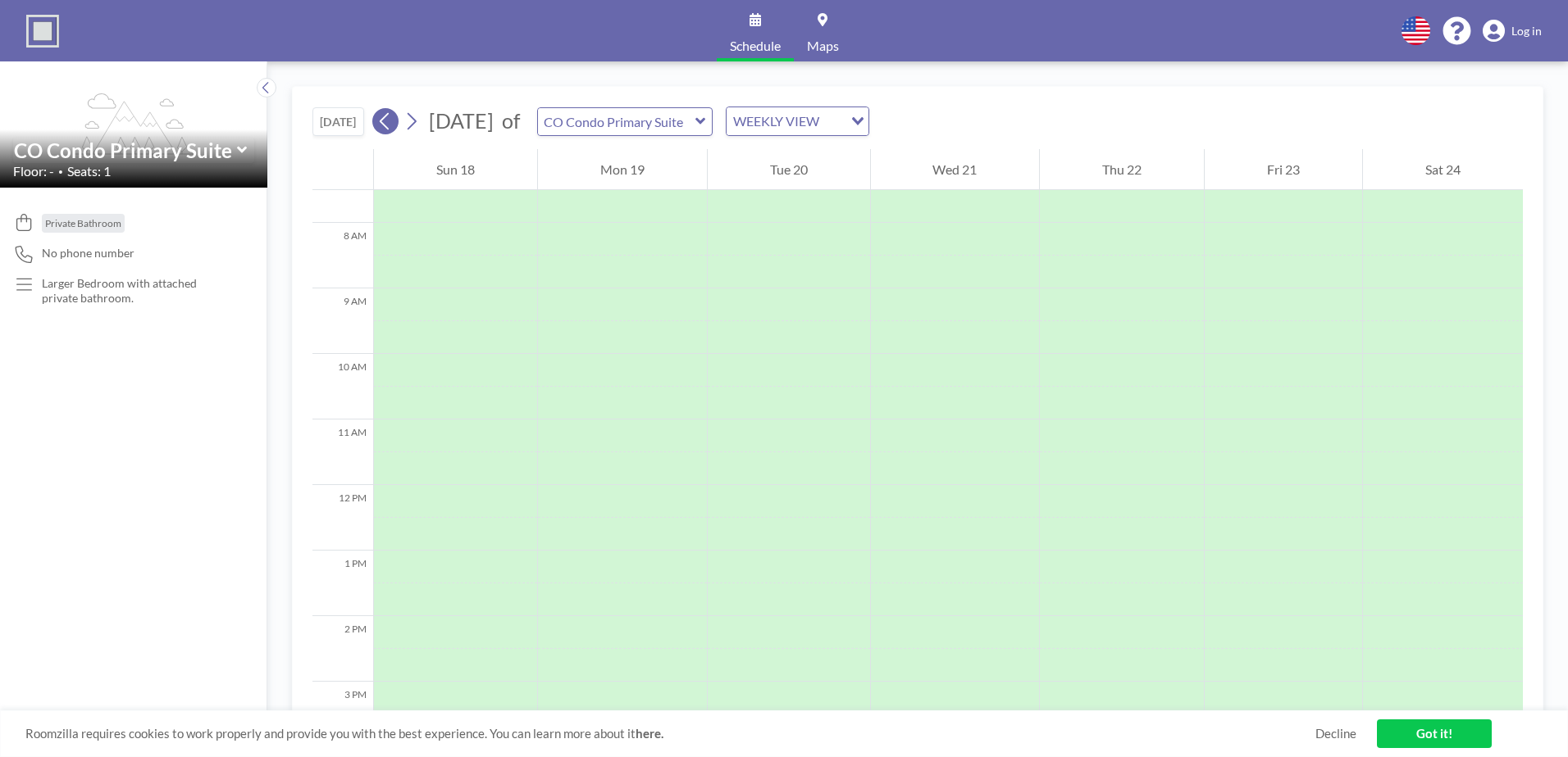
click at [386, 131] on icon at bounding box center [385, 120] width 16 height 24
click at [706, 124] on icon at bounding box center [700, 121] width 11 height 16
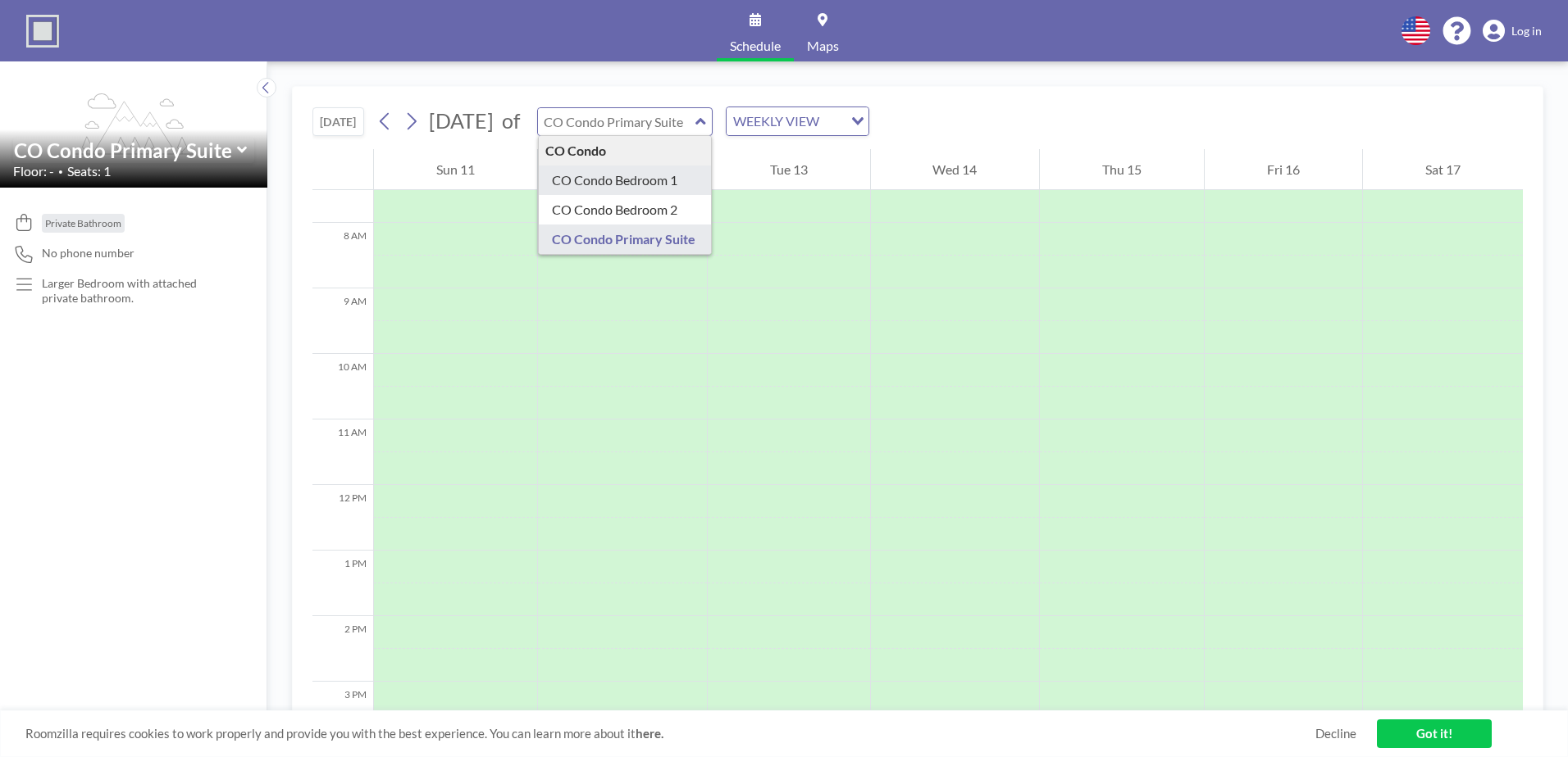
type input "CO Condo Bedroom 1"
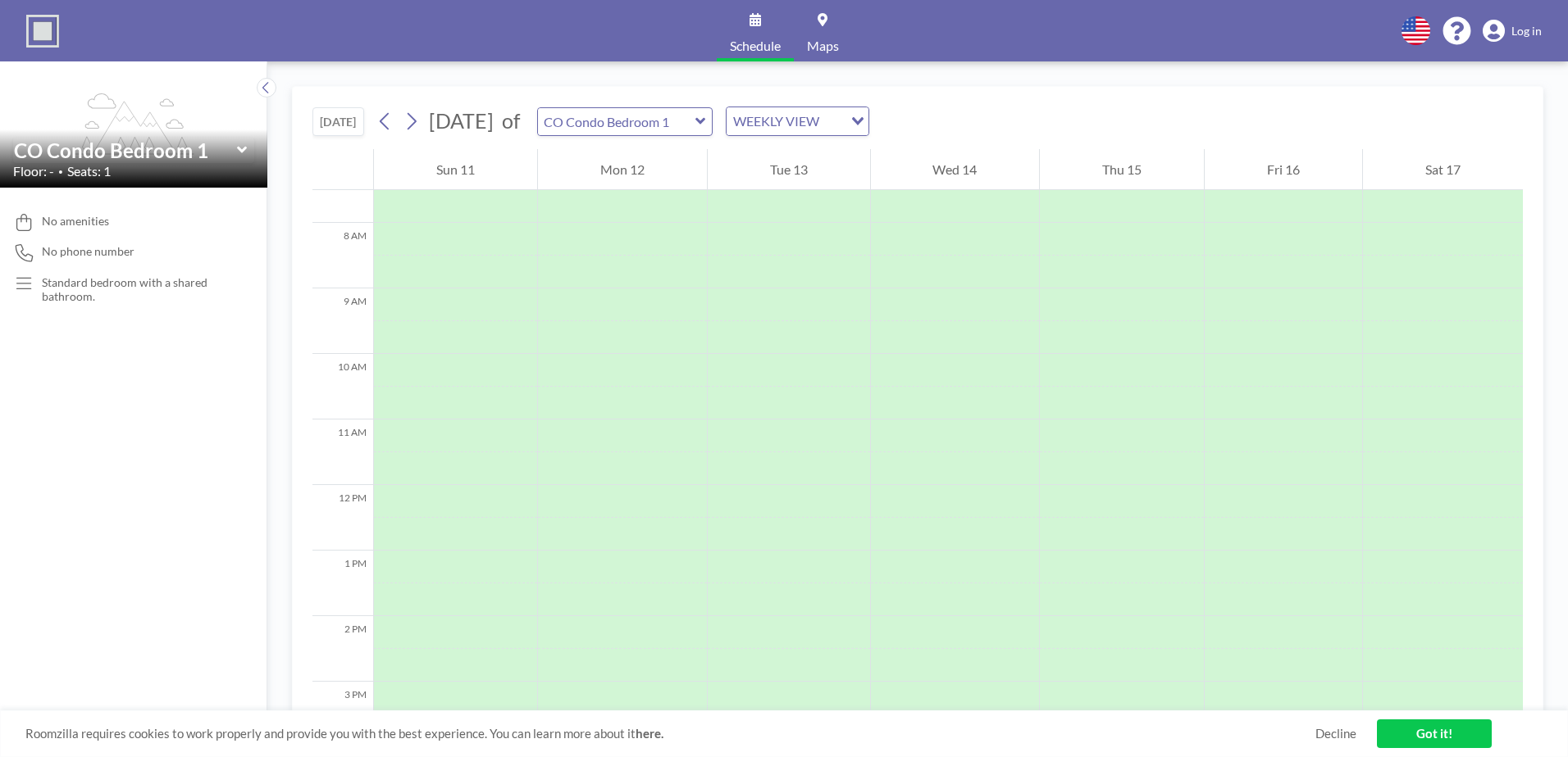
click at [706, 120] on icon at bounding box center [700, 121] width 11 height 16
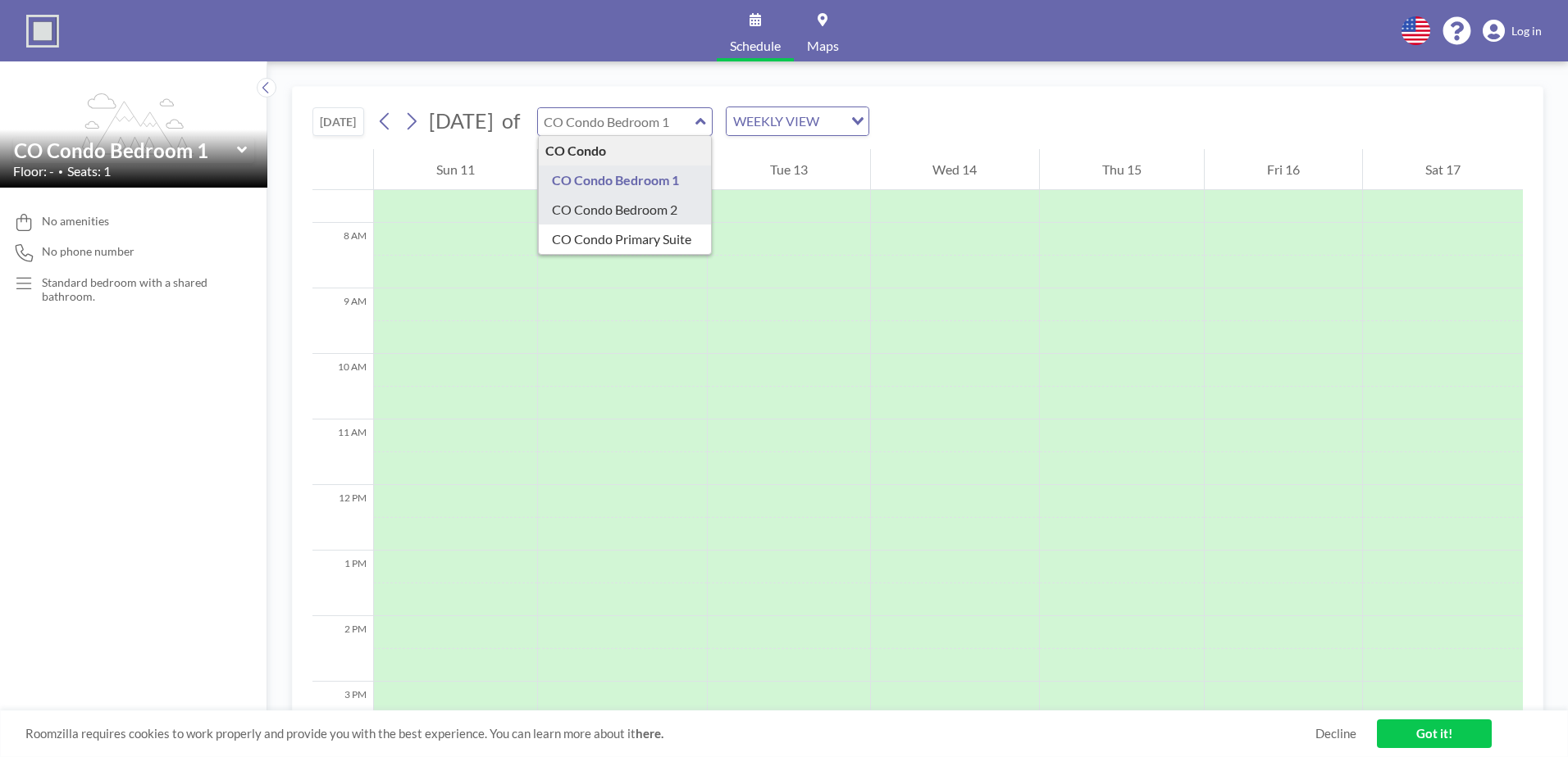
type input "CO Condo Bedroom 2"
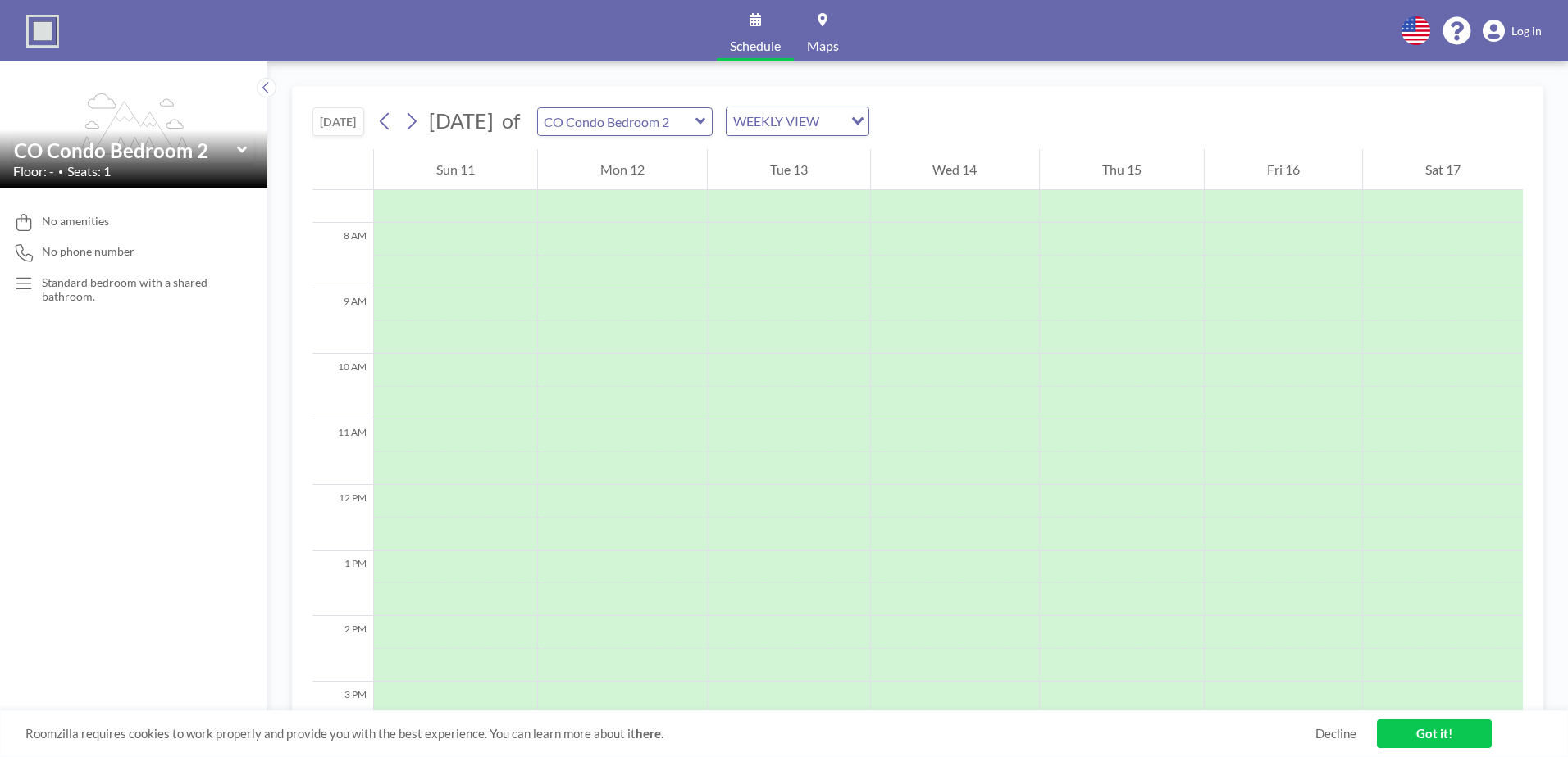
click at [705, 122] on icon at bounding box center [700, 121] width 10 height 7
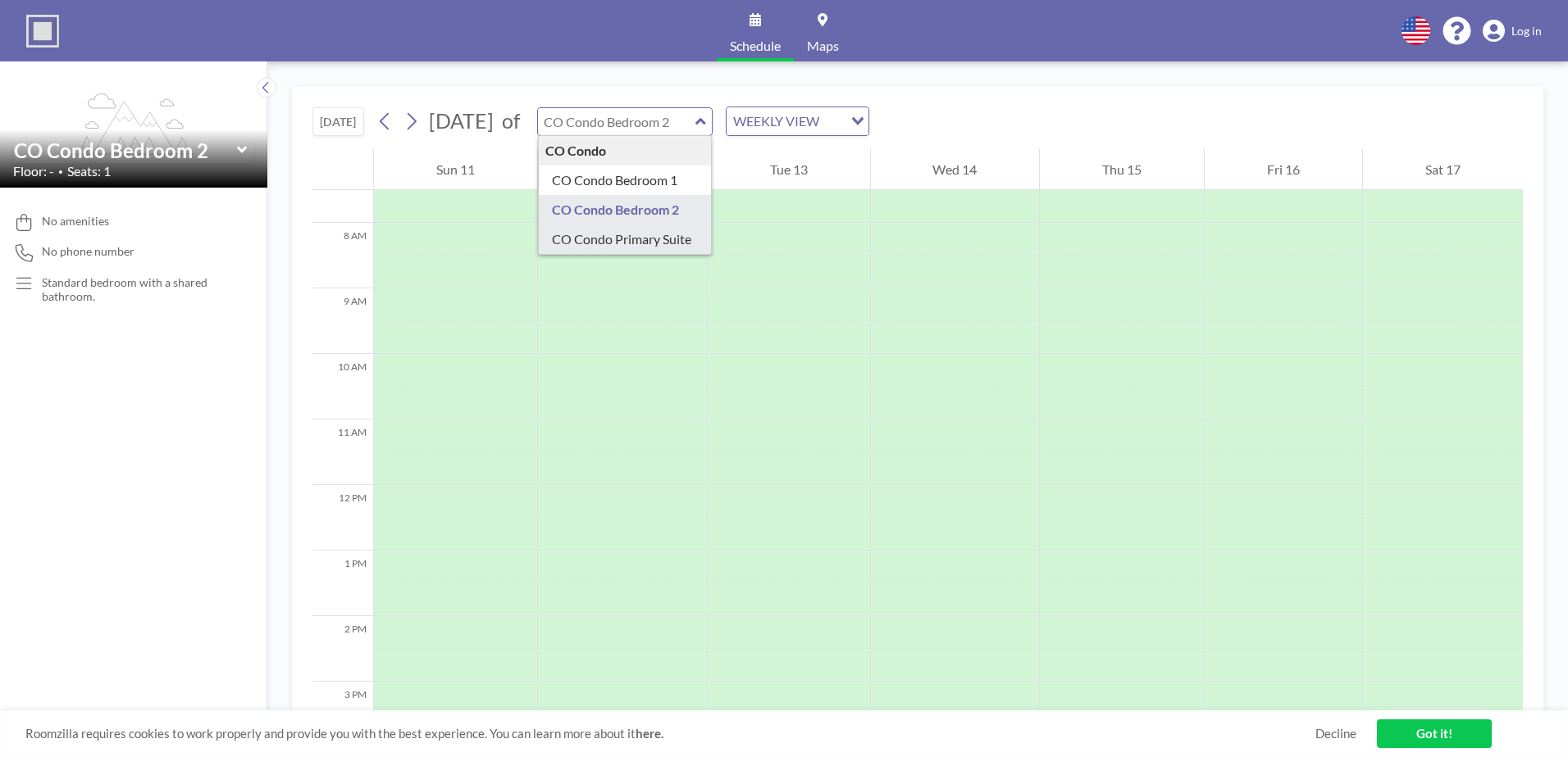
type input "CO Condo Primary Suite"
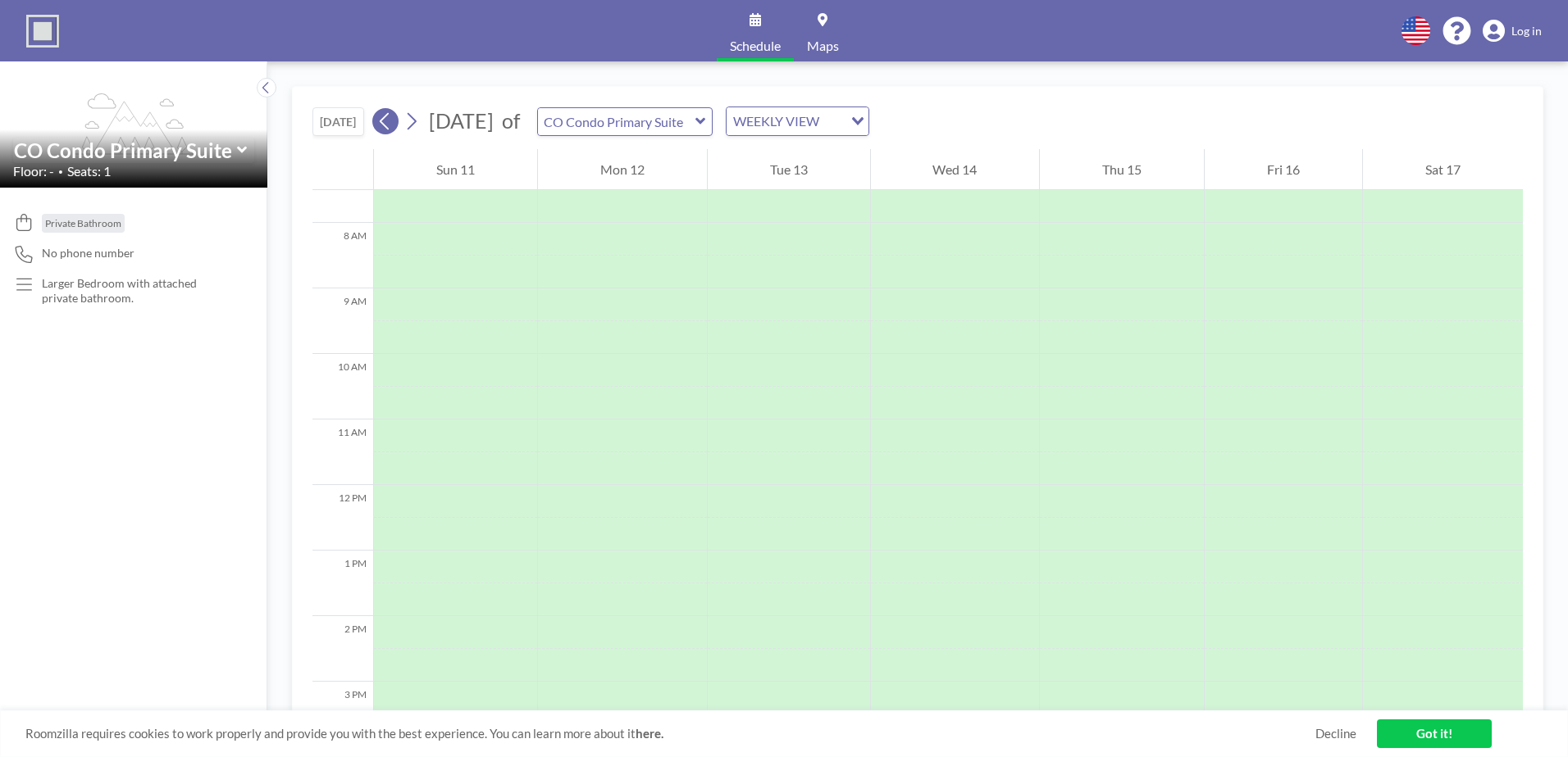
click at [379, 120] on button at bounding box center [385, 121] width 26 height 26
click at [695, 120] on input "text" at bounding box center [617, 122] width 157 height 27
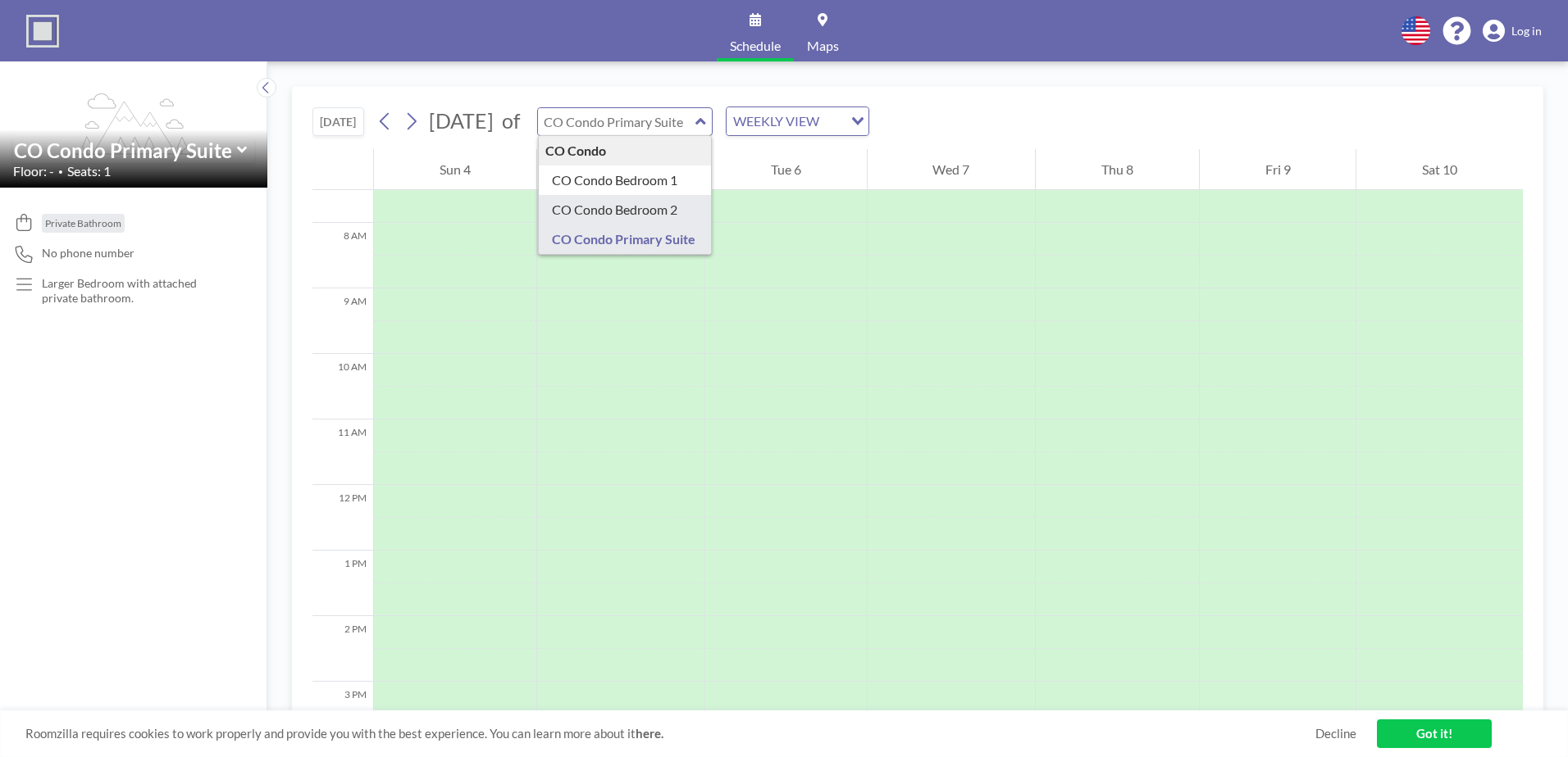
type input "CO Condo Bedroom 2"
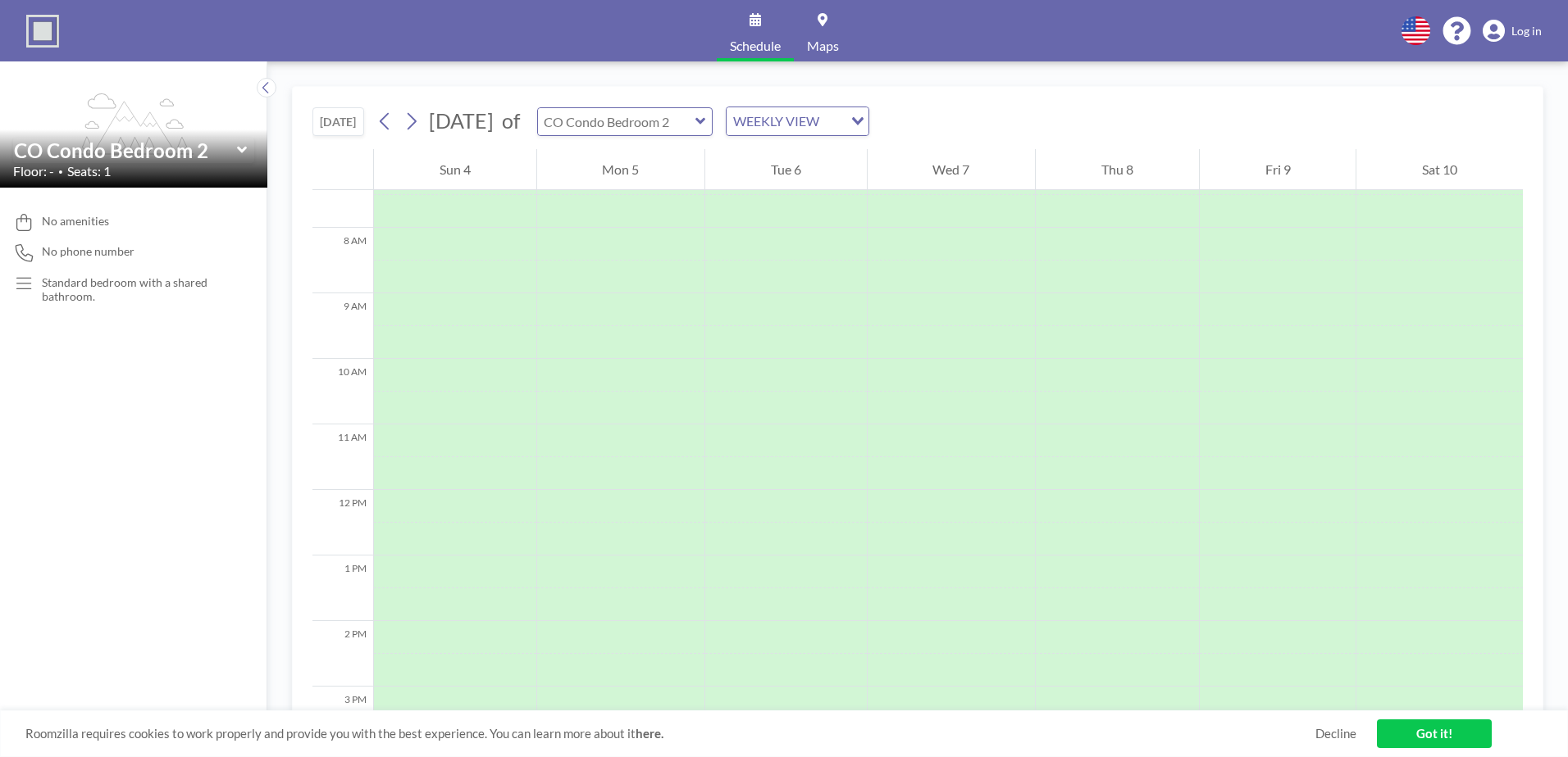
click at [680, 127] on input "text" at bounding box center [617, 122] width 157 height 27
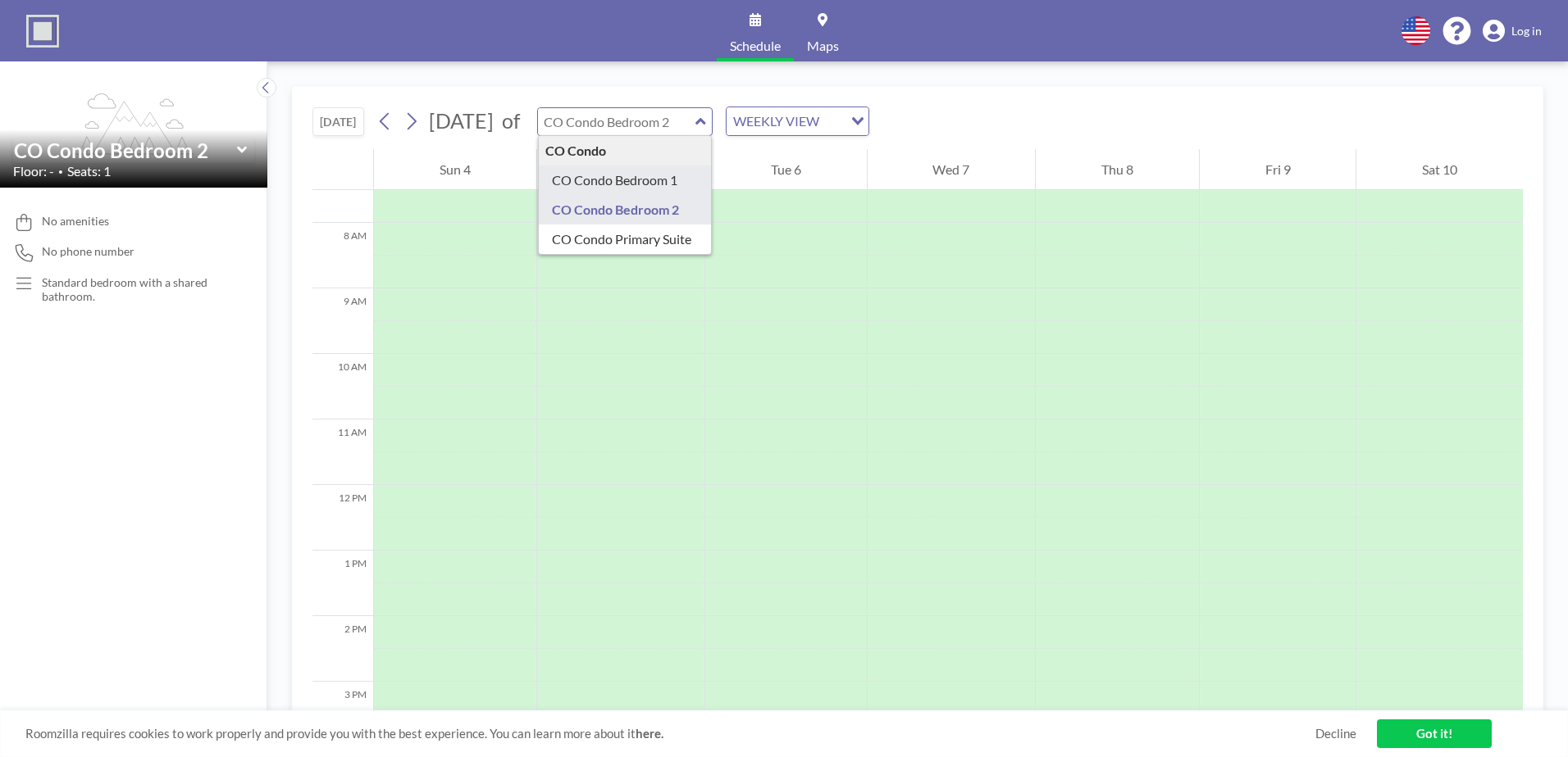
type input "CO Condo Bedroom 1"
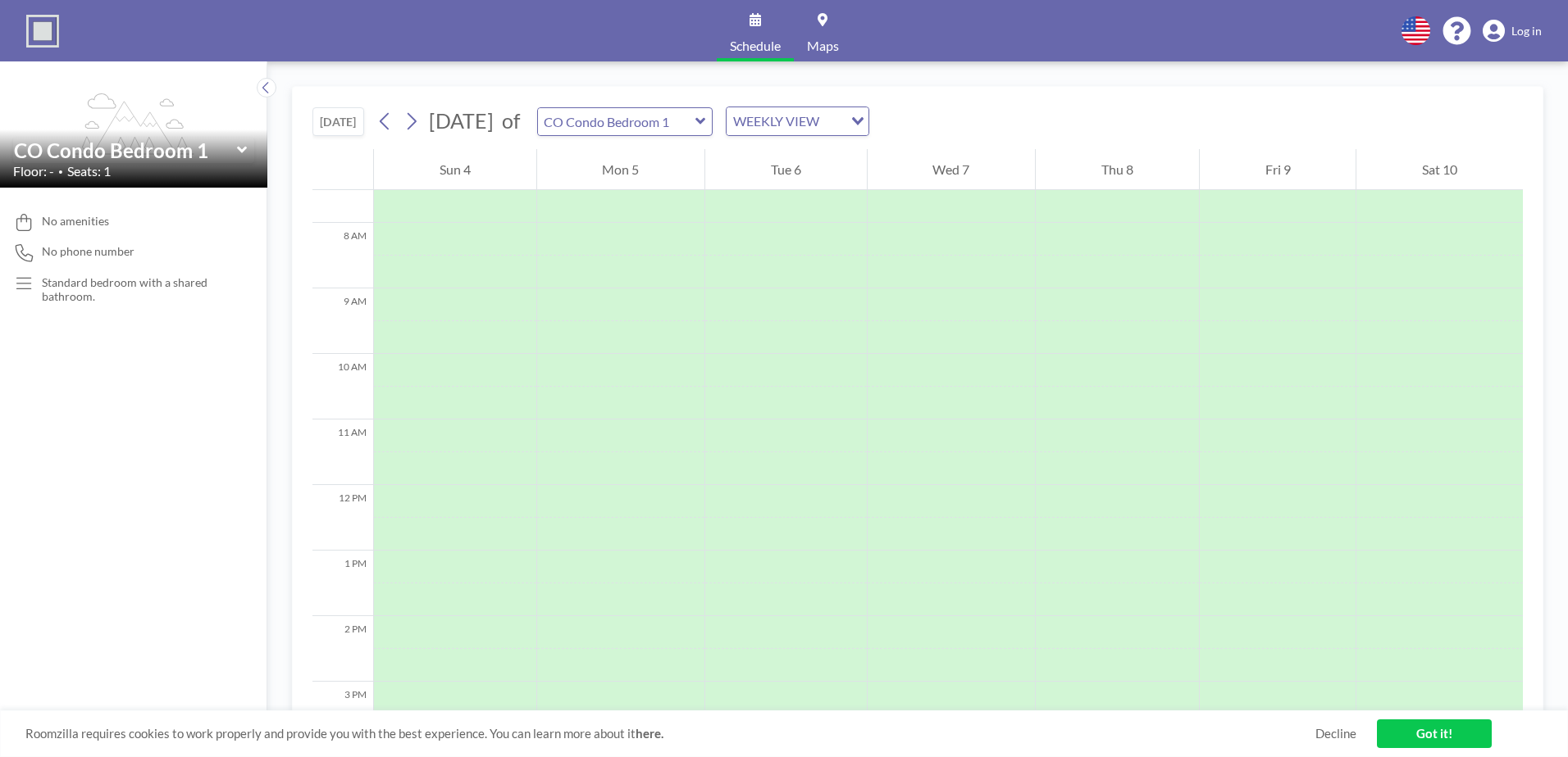
click at [249, 155] on div "CO Condo Bedroom 1" at bounding box center [134, 150] width 241 height 25
click at [241, 146] on icon at bounding box center [241, 149] width 11 height 16
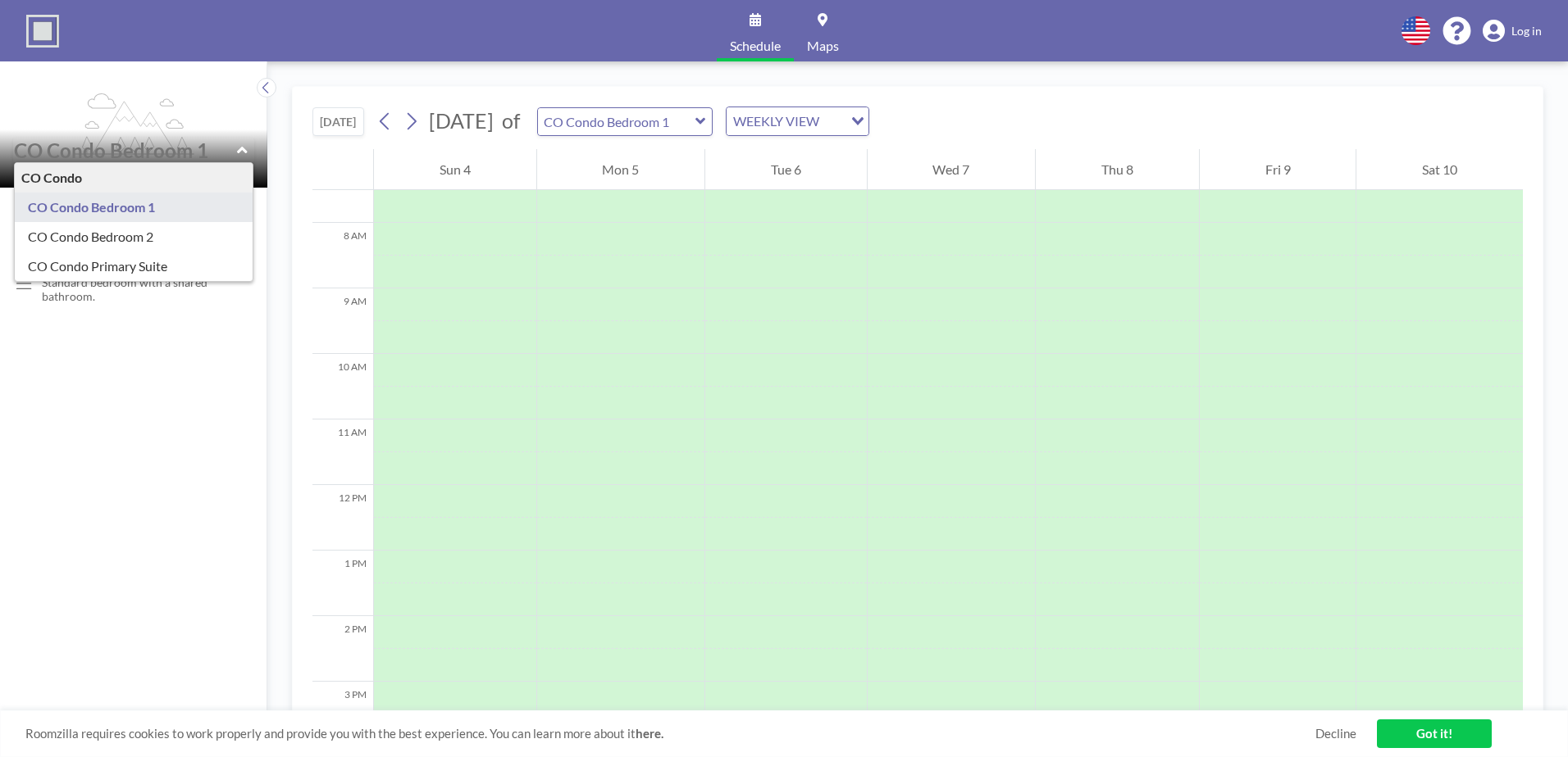
click at [68, 178] on div "CO Condo" at bounding box center [133, 177] width 238 height 29
type input "CO Condo Bedroom 2"
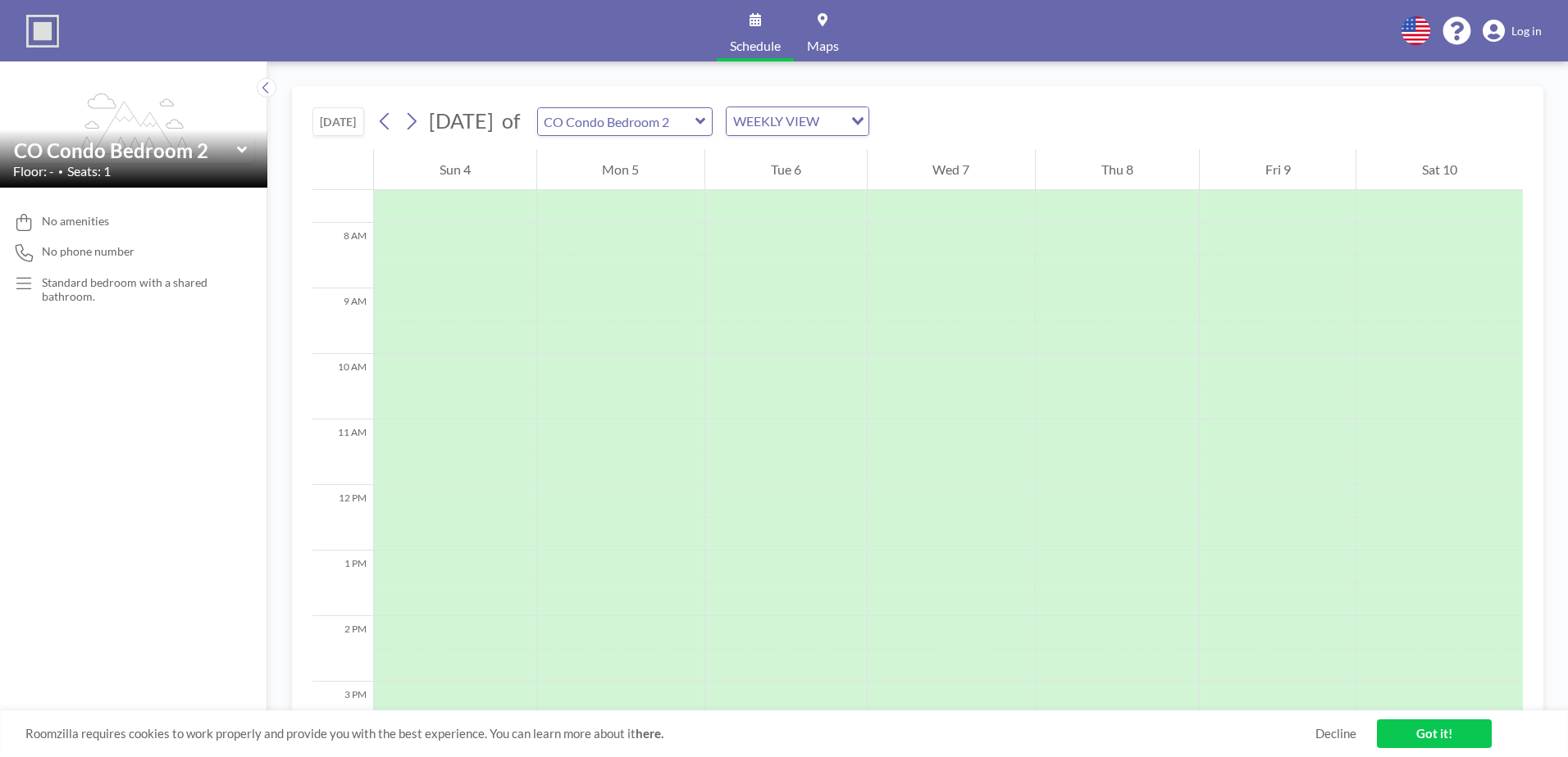
click at [247, 149] on div "CO Condo Bedroom 2" at bounding box center [134, 150] width 241 height 25
click at [240, 143] on icon at bounding box center [241, 149] width 11 height 16
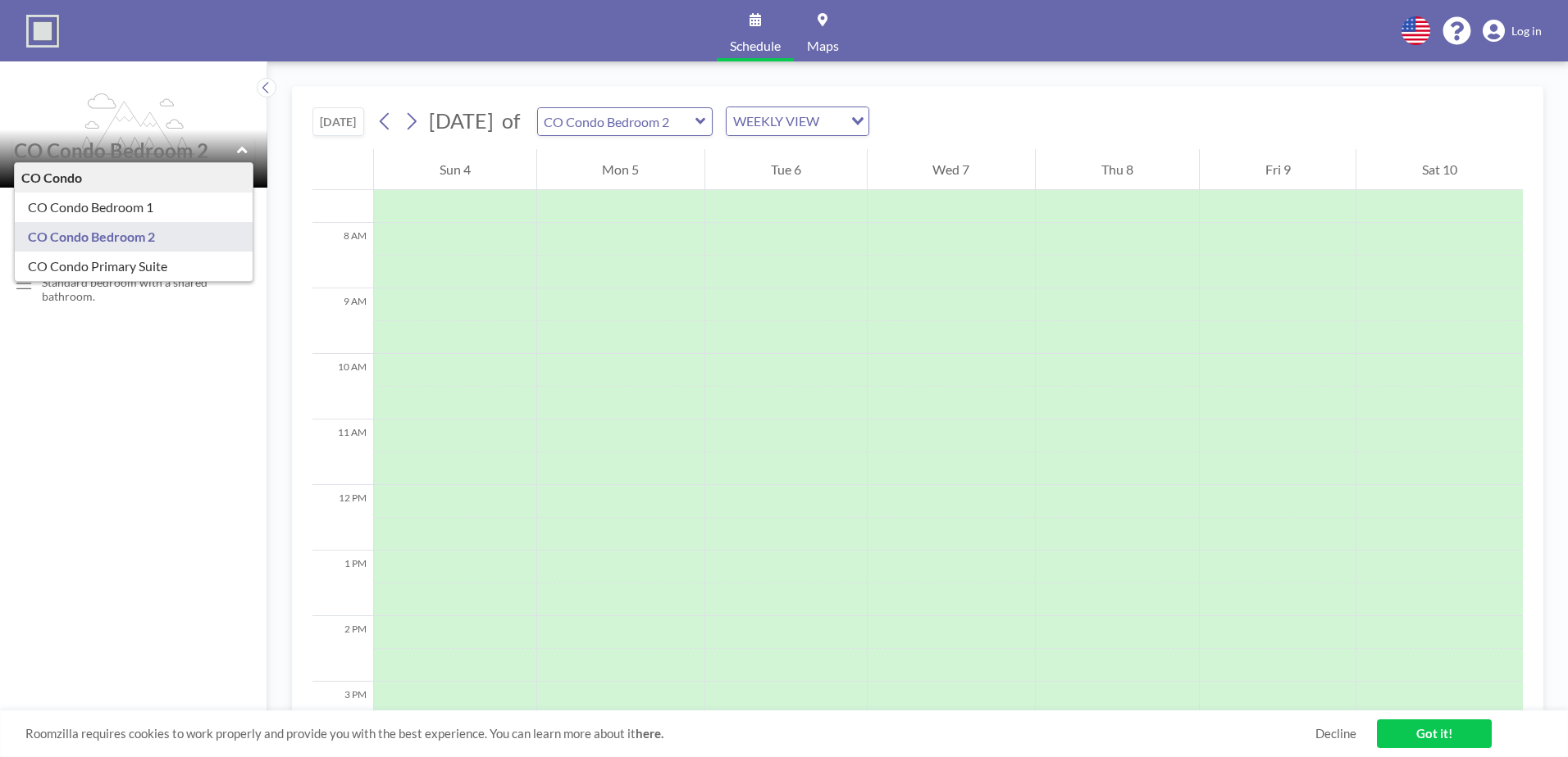
click at [843, 122] on div "WEEKLY VIEW" at bounding box center [784, 119] width 116 height 24
click at [849, 146] on li "DAILY VIEW" at bounding box center [854, 150] width 141 height 24
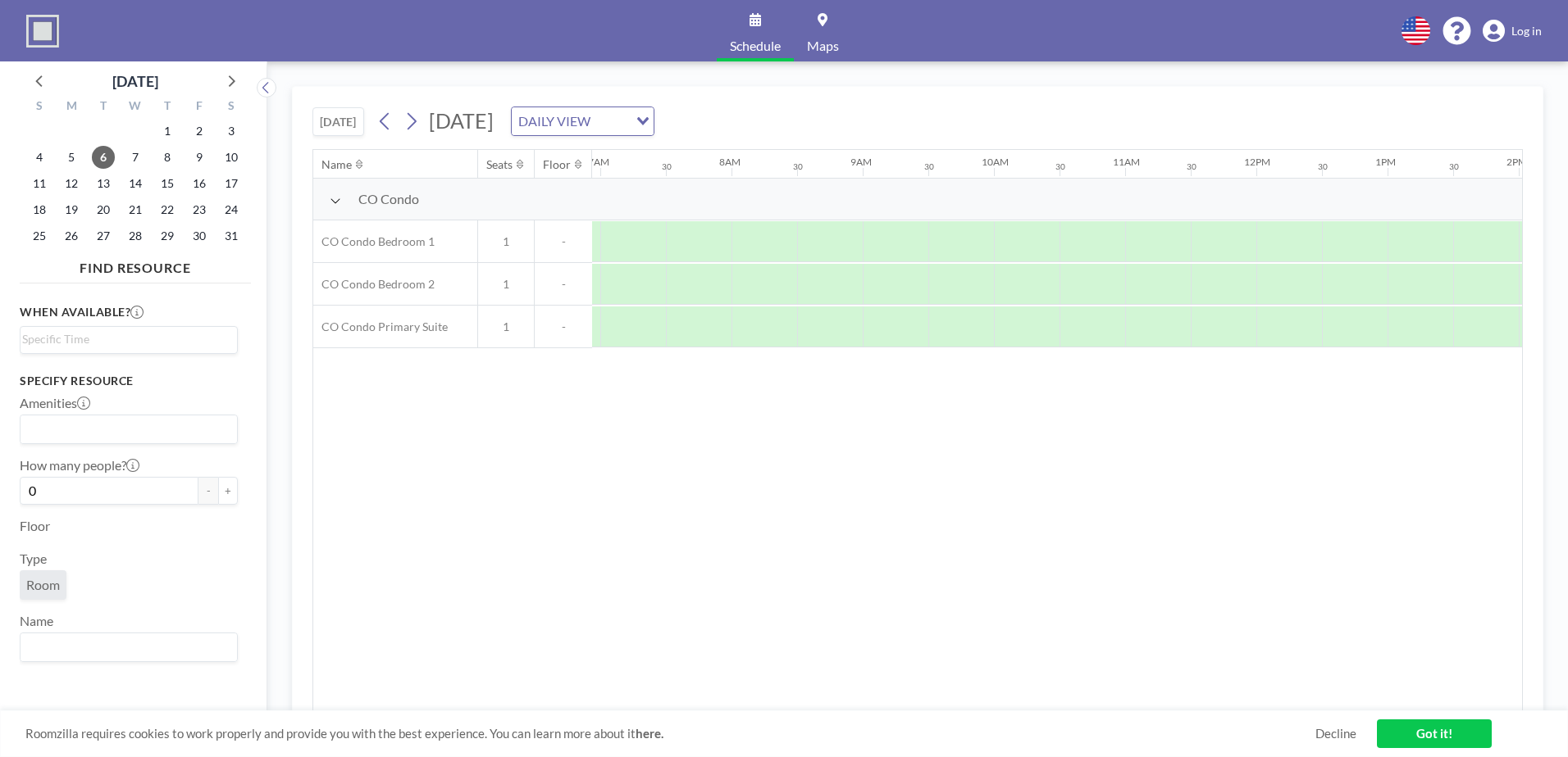
scroll to position [0, 984]
click at [228, 81] on icon at bounding box center [231, 80] width 21 height 21
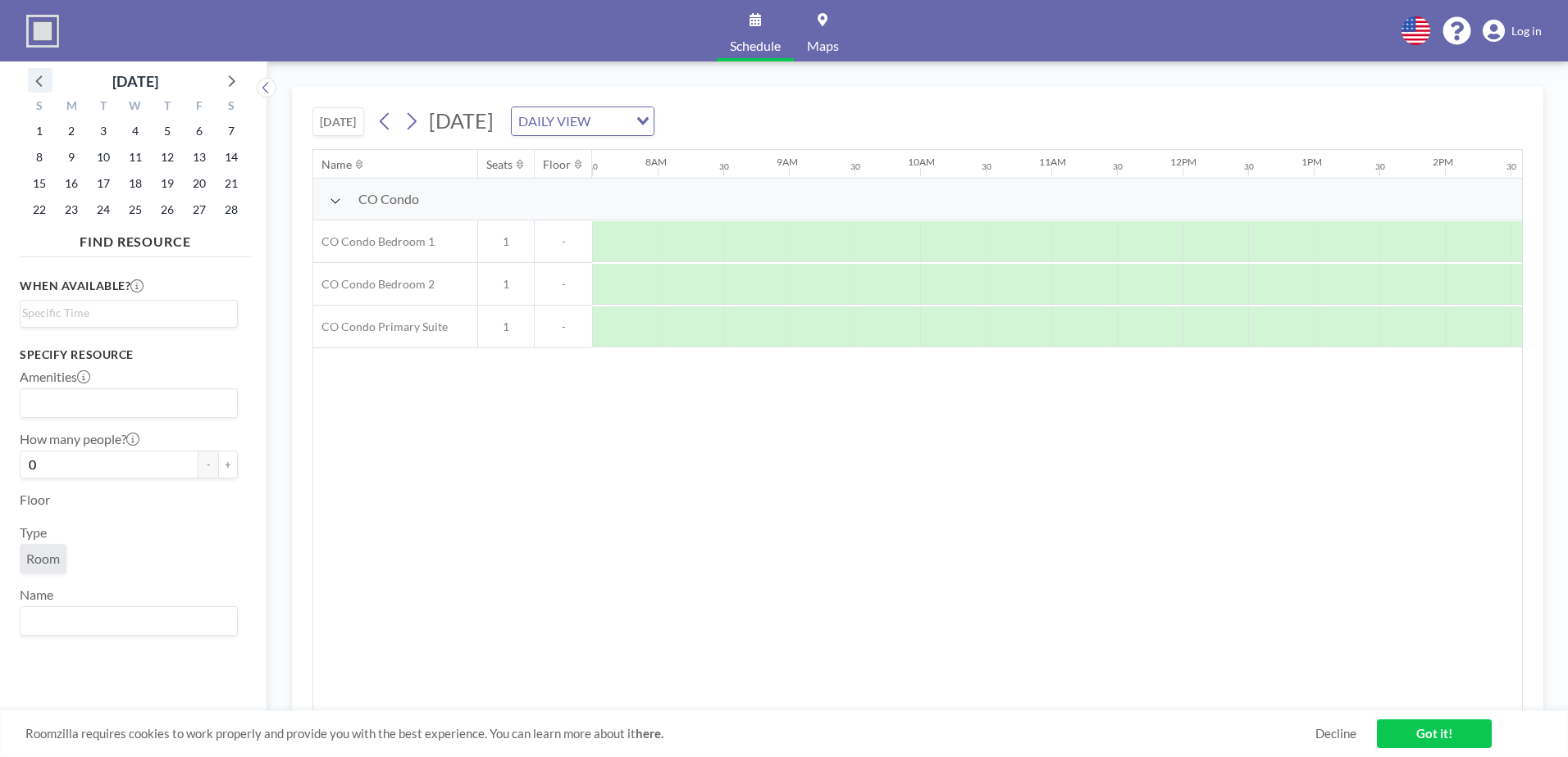
click at [30, 82] on icon at bounding box center [40, 80] width 21 height 21
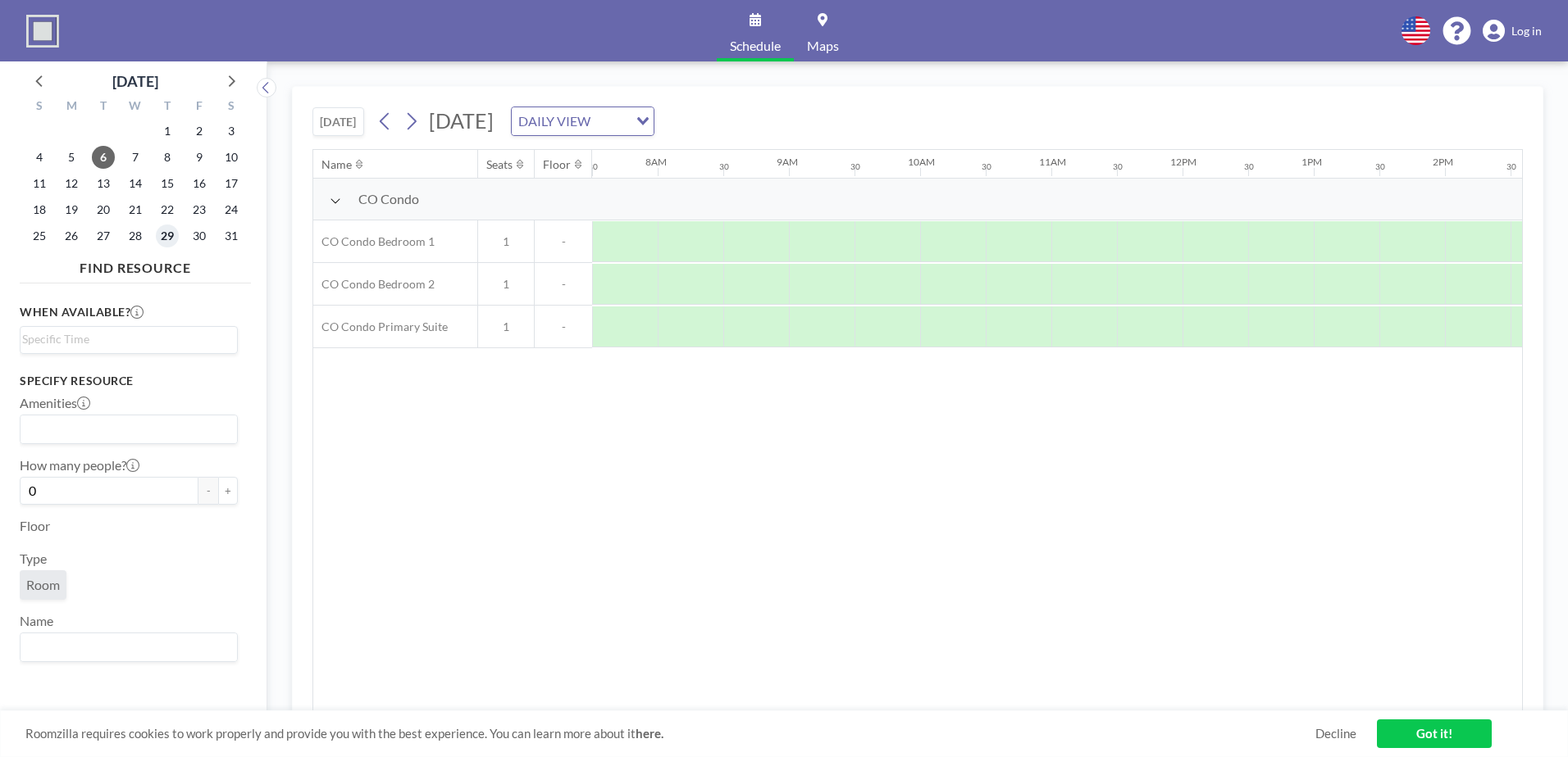
click at [173, 236] on span "29" at bounding box center [168, 237] width 23 height 23
click at [142, 238] on span "28" at bounding box center [136, 237] width 23 height 23
click at [94, 236] on span "27" at bounding box center [104, 237] width 23 height 23
click at [72, 239] on span "26" at bounding box center [72, 237] width 23 height 23
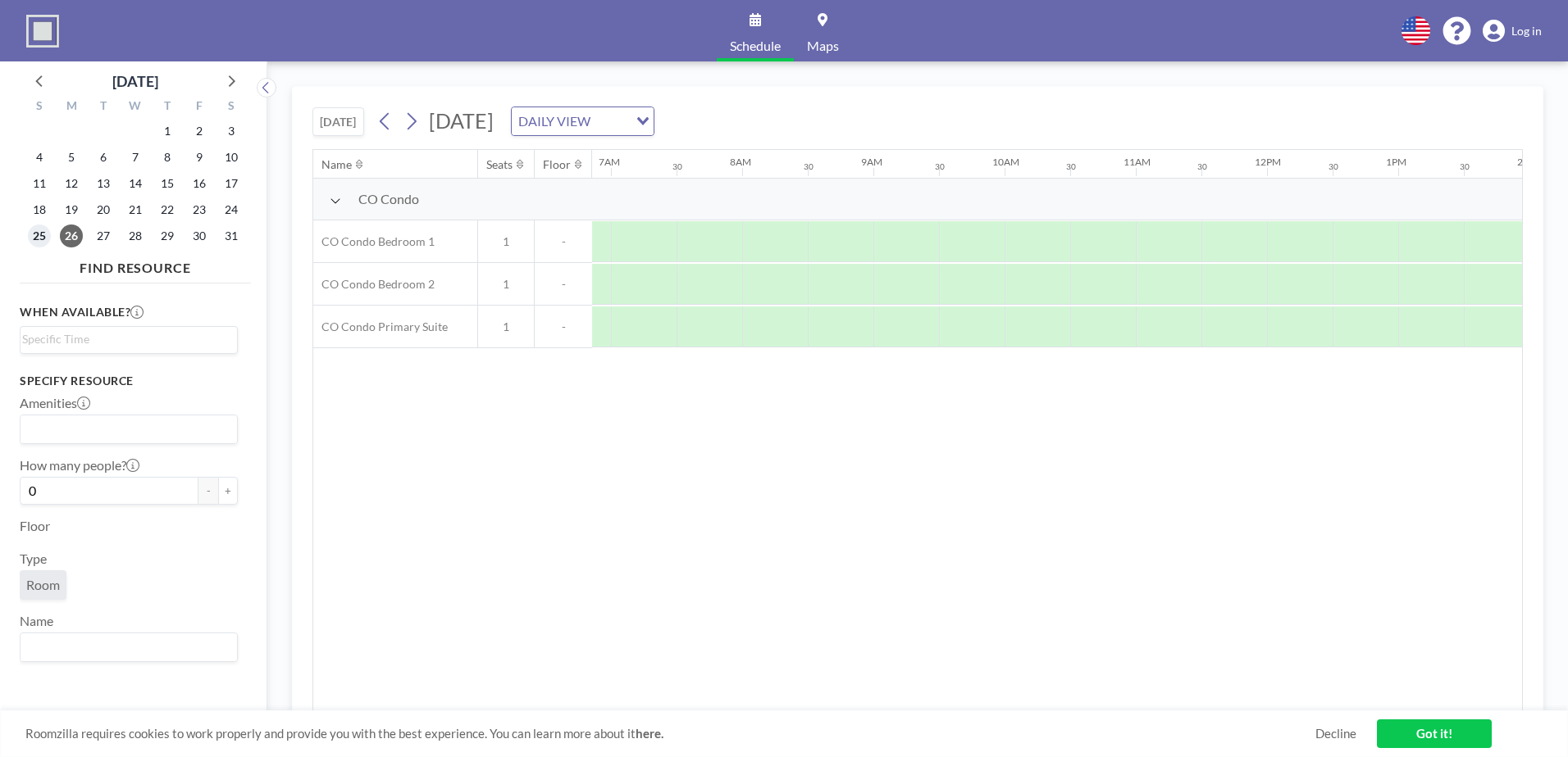
click at [46, 244] on span "25" at bounding box center [40, 237] width 23 height 23
click at [196, 211] on span "23" at bounding box center [200, 210] width 23 height 23
click at [231, 208] on span "24" at bounding box center [232, 210] width 23 height 23
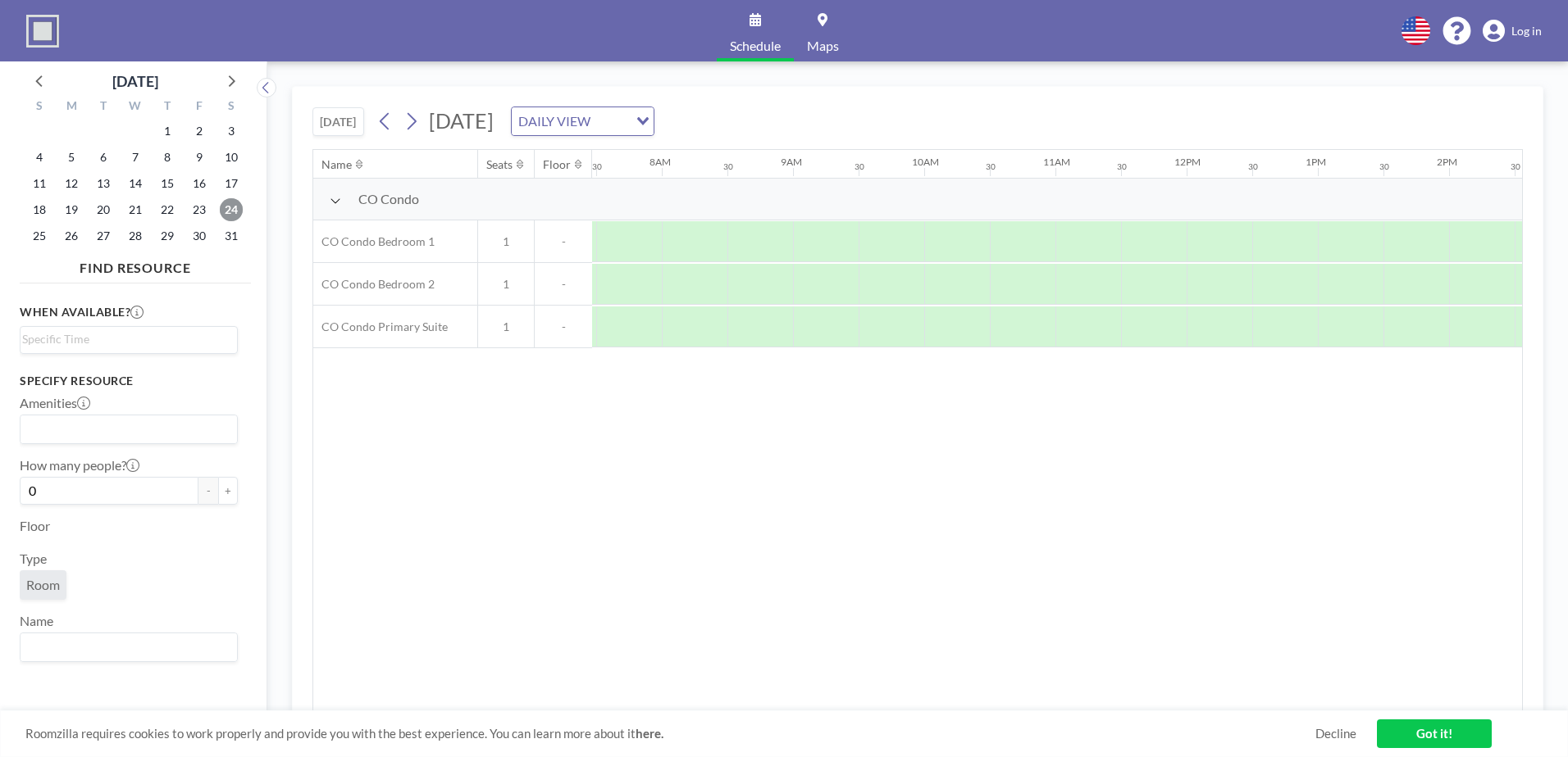
scroll to position [0, 984]
click at [167, 209] on span "22" at bounding box center [168, 210] width 23 height 23
click at [128, 212] on span "21" at bounding box center [136, 210] width 23 height 23
click at [100, 213] on span "20" at bounding box center [104, 210] width 23 height 23
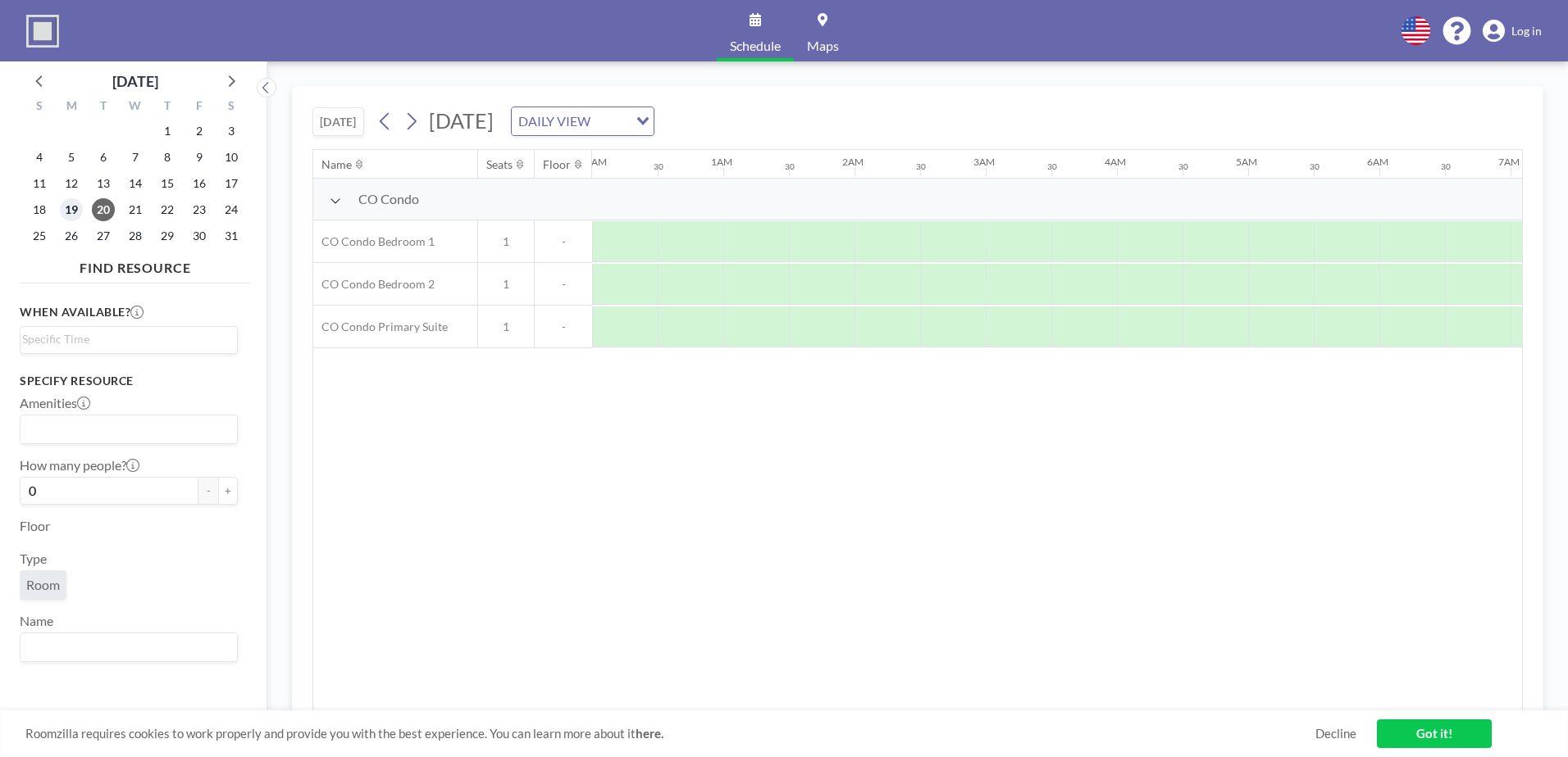
scroll to position [0, 857]
click at [73, 210] on span "19" at bounding box center [72, 210] width 23 height 23
click at [28, 209] on span "18" at bounding box center [40, 210] width 23 height 23
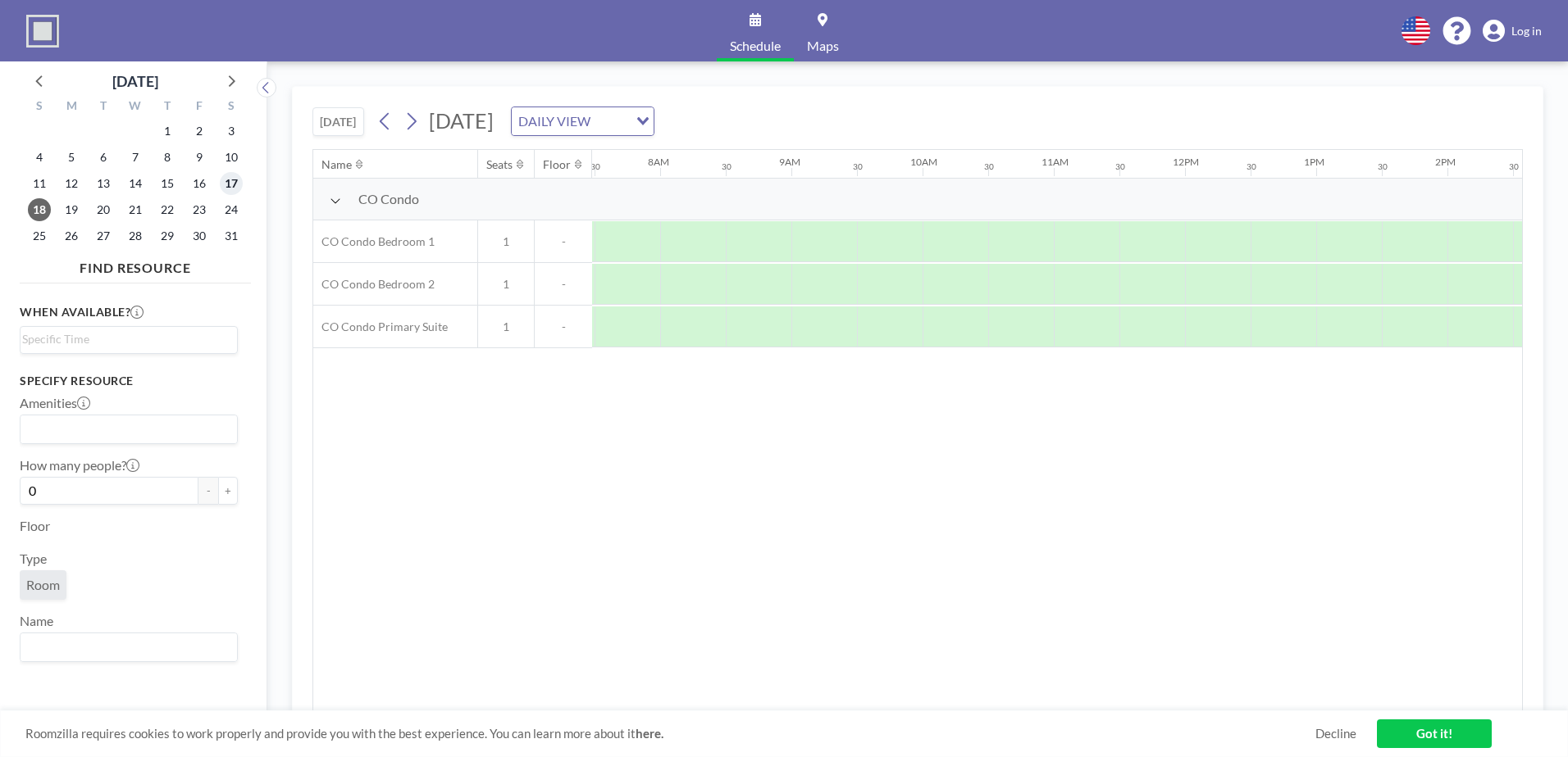
click at [223, 183] on span "17" at bounding box center [232, 184] width 23 height 23
click at [200, 183] on span "16" at bounding box center [200, 184] width 23 height 23
click at [140, 188] on span "14" at bounding box center [136, 184] width 23 height 23
click at [164, 185] on span "15" at bounding box center [168, 184] width 23 height 23
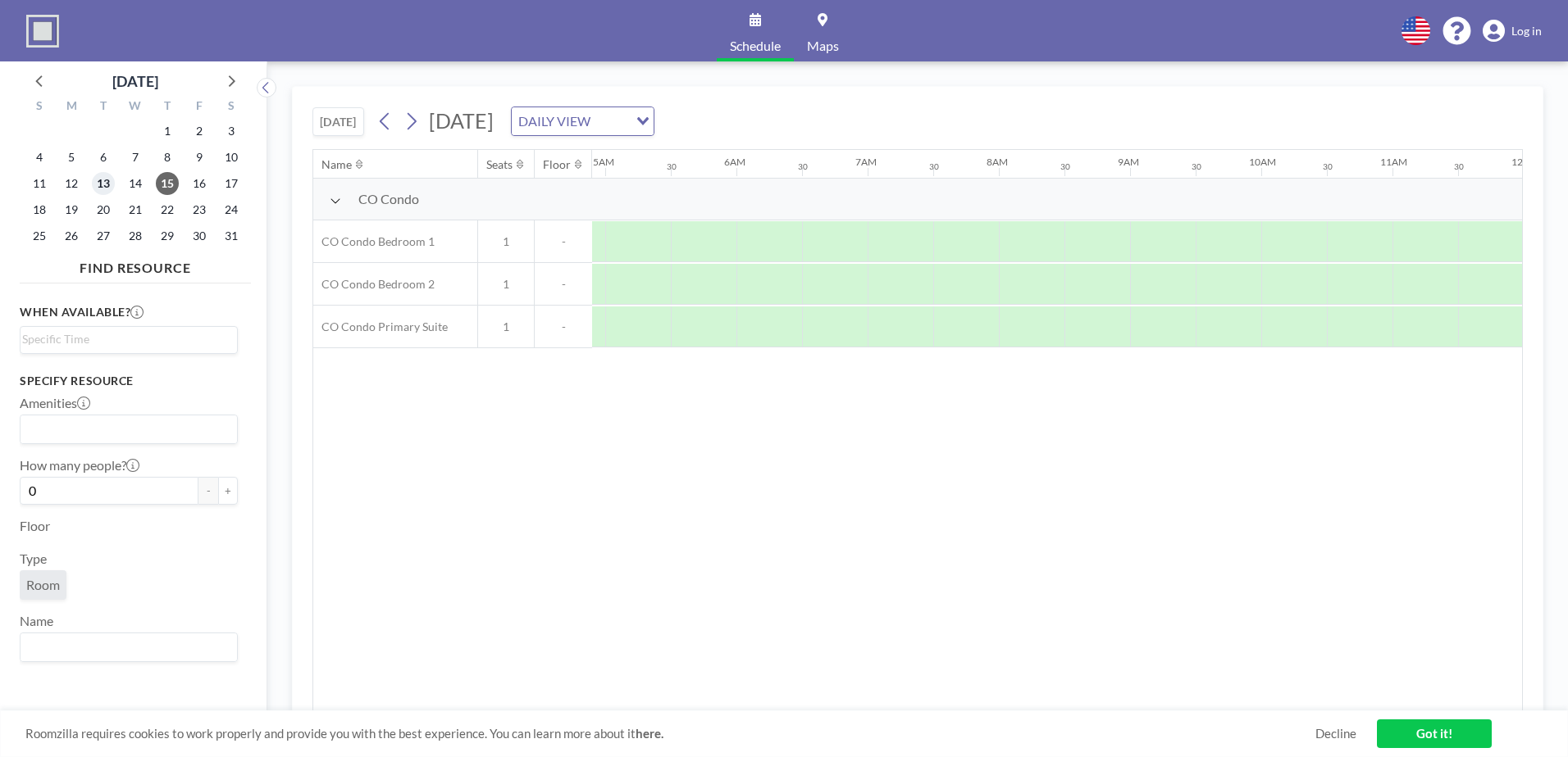
click at [109, 188] on span "13" at bounding box center [104, 184] width 23 height 23
click at [77, 185] on span "12" at bounding box center [72, 184] width 23 height 23
click at [35, 183] on span "11" at bounding box center [40, 184] width 23 height 23
click at [220, 161] on span "10" at bounding box center [232, 158] width 23 height 23
click at [203, 160] on span "9" at bounding box center [200, 158] width 23 height 23
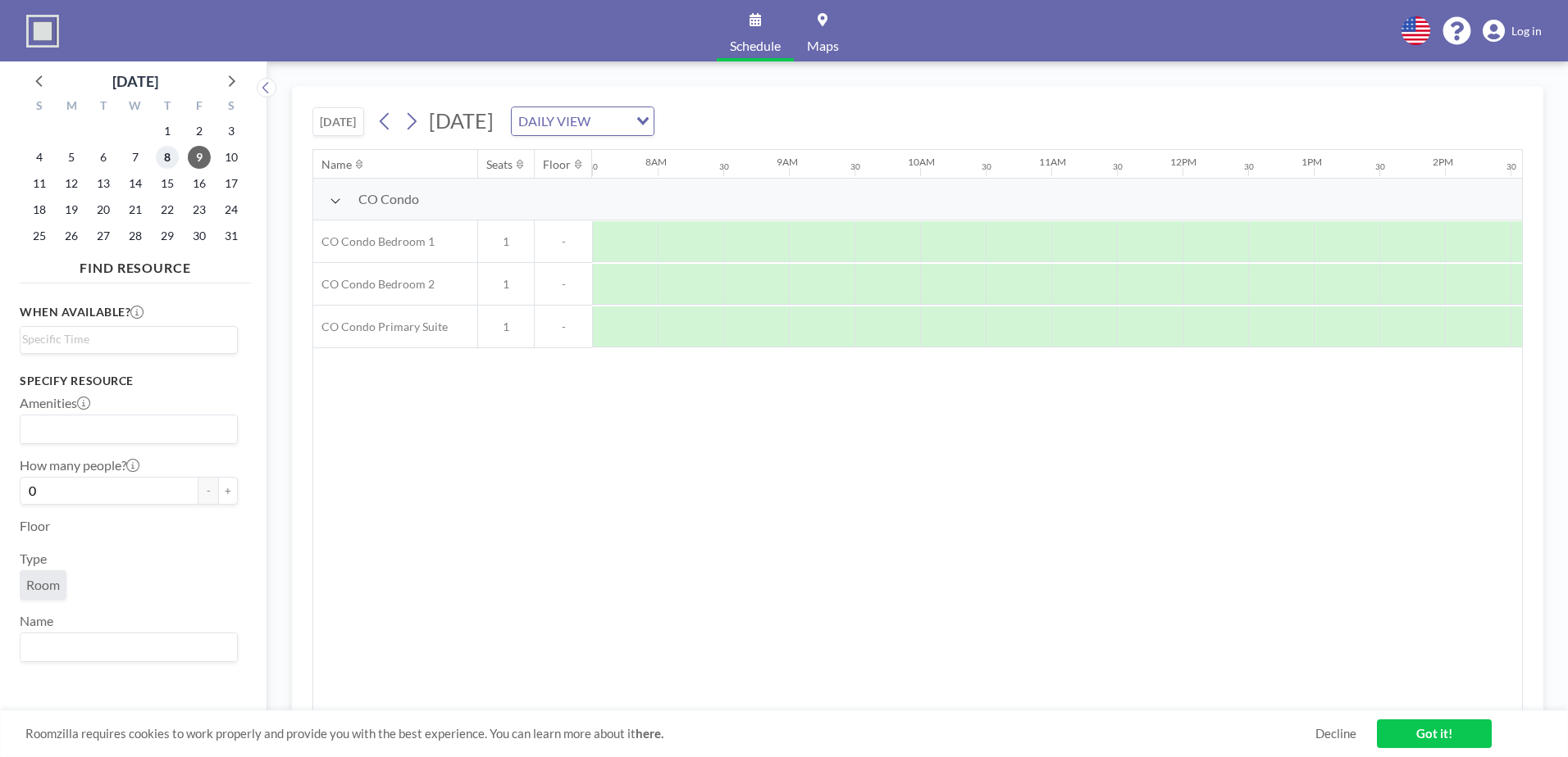
click at [162, 161] on span "8" at bounding box center [168, 158] width 23 height 23
click at [138, 161] on span "7" at bounding box center [136, 158] width 23 height 23
click at [104, 159] on span "6" at bounding box center [104, 158] width 23 height 23
click at [72, 157] on span "5" at bounding box center [72, 158] width 23 height 23
click at [46, 159] on span "4" at bounding box center [40, 158] width 23 height 23
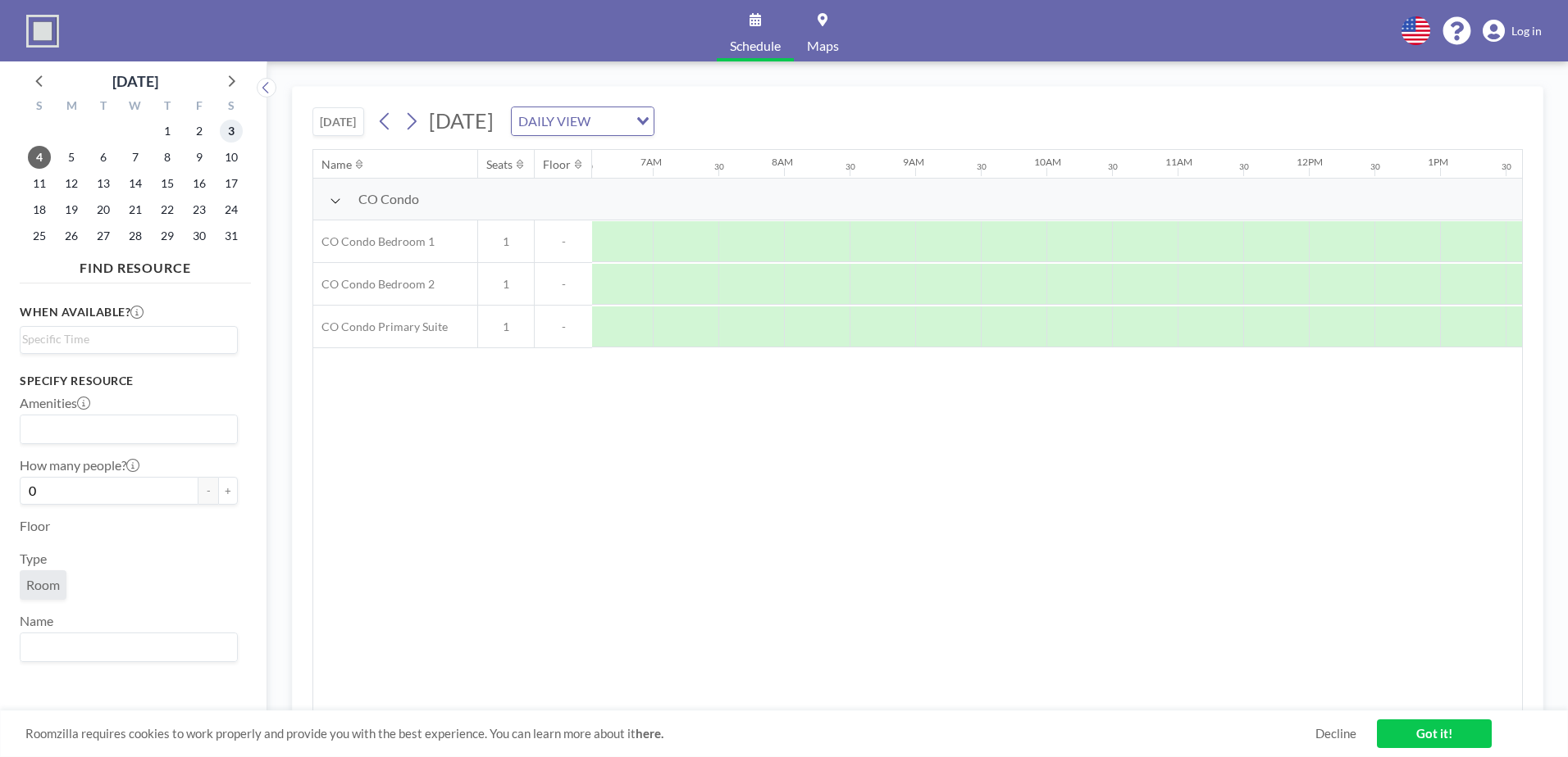
click at [230, 132] on span "3" at bounding box center [232, 131] width 23 height 23
click at [205, 136] on span "2" at bounding box center [200, 131] width 23 height 23
click at [167, 136] on span "1" at bounding box center [168, 131] width 23 height 23
click at [83, 348] on div "Loading..." at bounding box center [128, 339] width 216 height 26
click at [83, 348] on input "Search for option" at bounding box center [125, 340] width 206 height 19
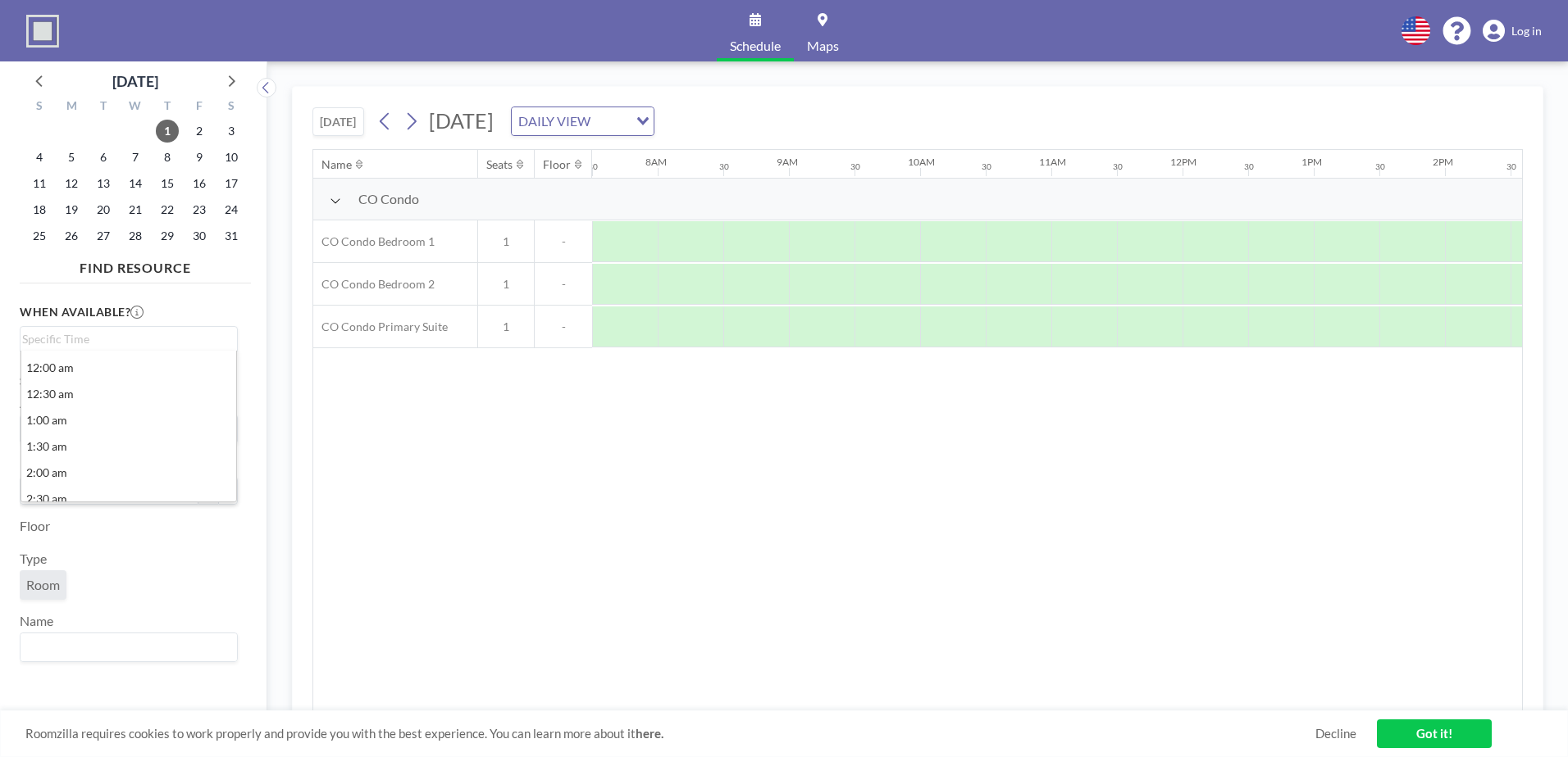
click at [227, 314] on div "When available? Loading... 12:00 am 12:30 am 1:00 am 1:30 am 2:00 am 2:30 am 3:…" at bounding box center [128, 329] width 218 height 50
click at [47, 585] on span "Room" at bounding box center [43, 584] width 34 height 16
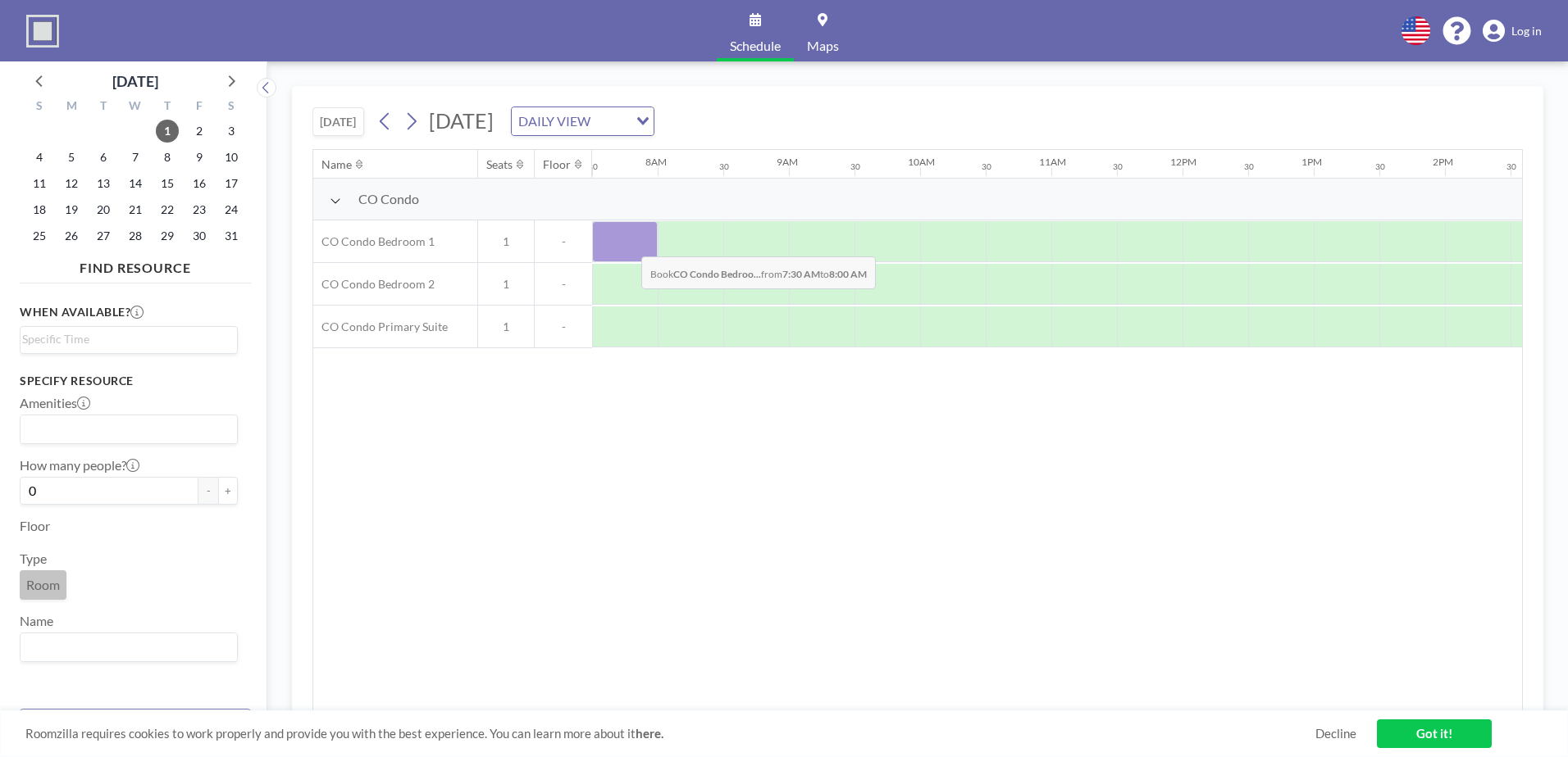
click at [628, 245] on div at bounding box center [624, 241] width 66 height 41
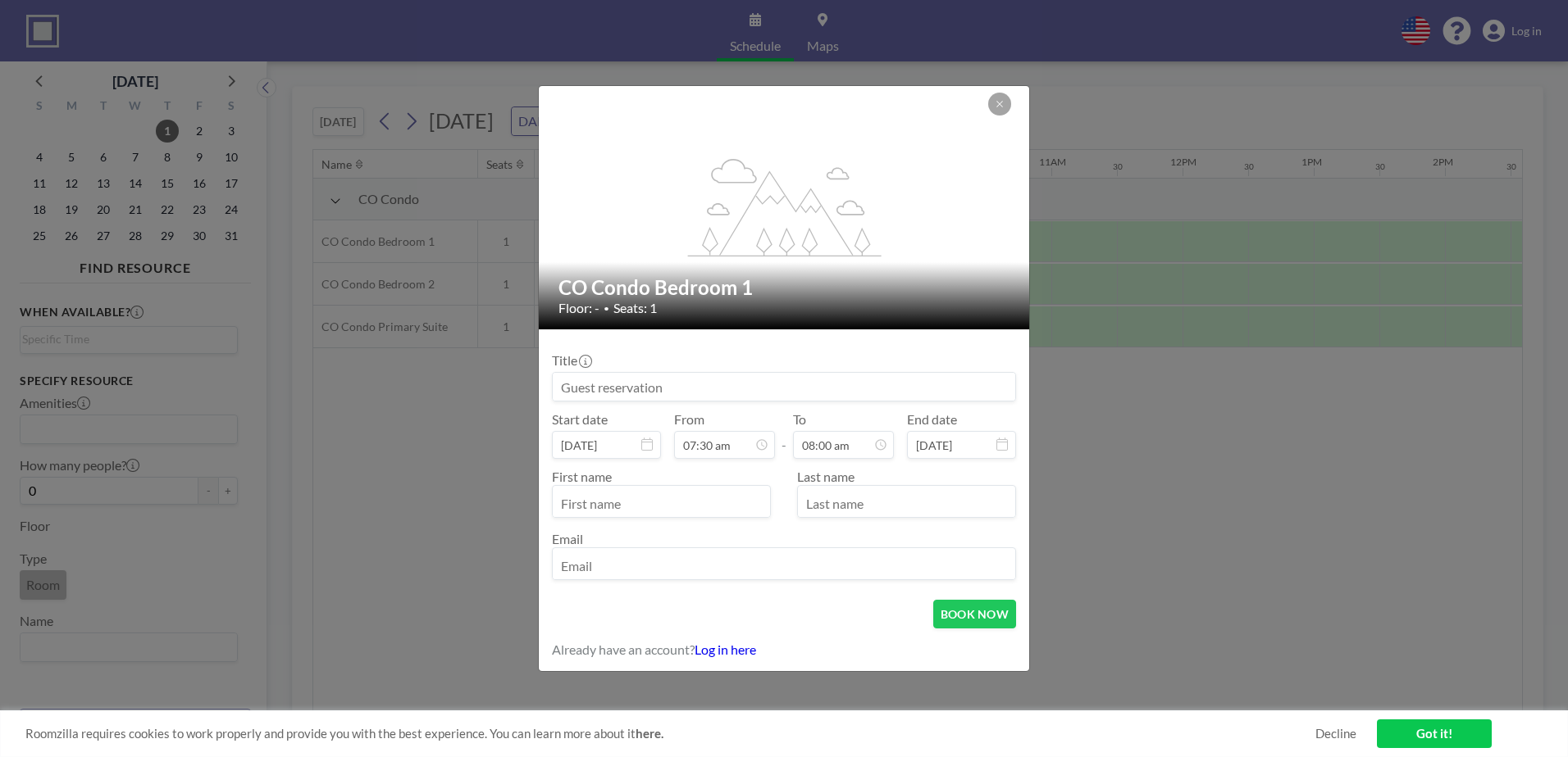
scroll to position [438, 0]
drag, startPoint x: 994, startPoint y: 96, endPoint x: 966, endPoint y: 111, distance: 31.8
click at [995, 96] on button at bounding box center [1000, 105] width 23 height 23
click at [1003, 108] on icon at bounding box center [1000, 104] width 10 height 10
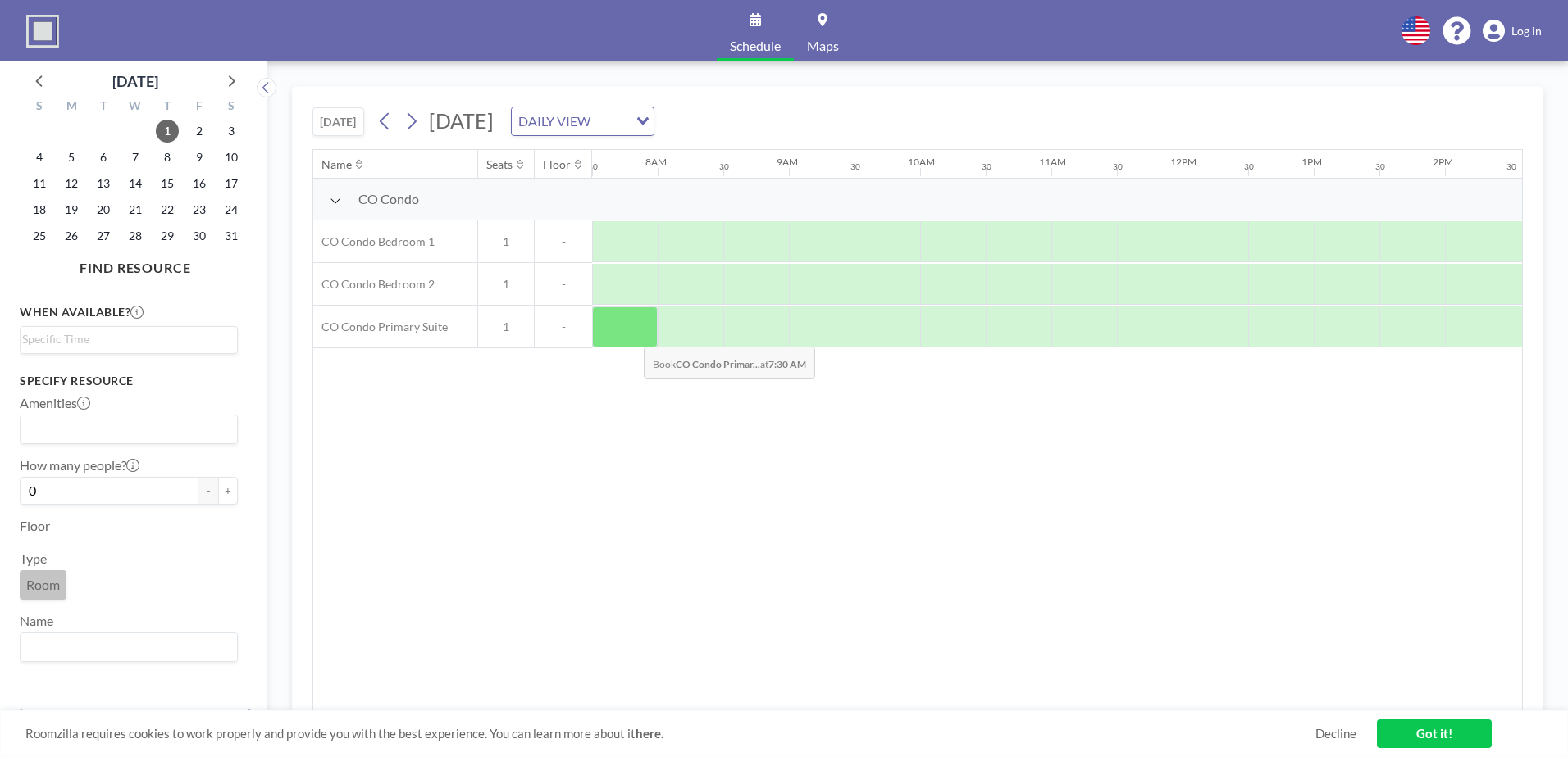
click at [630, 331] on div at bounding box center [624, 327] width 66 height 41
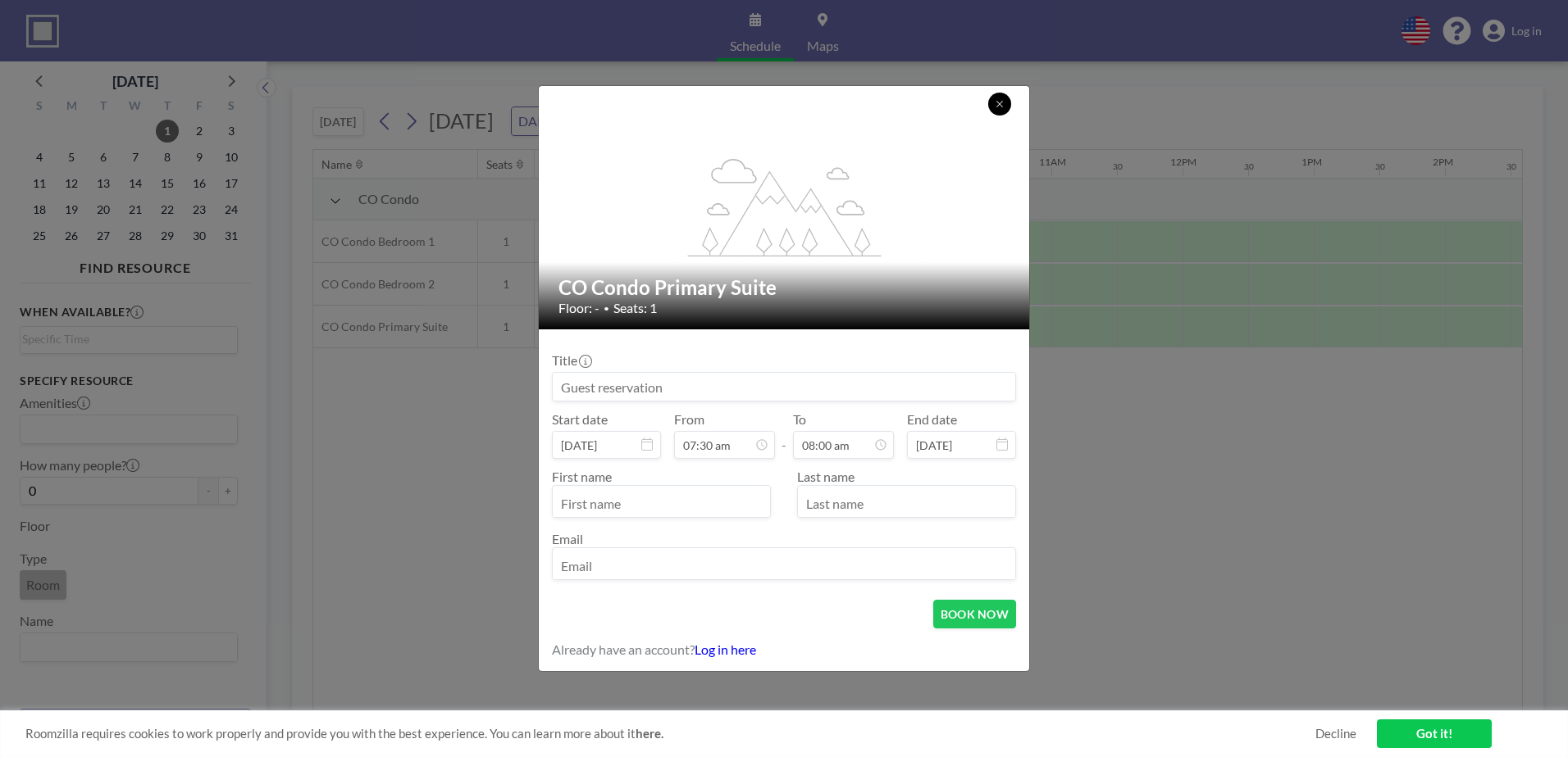
click at [1008, 102] on button at bounding box center [1000, 105] width 23 height 23
